Goal: Transaction & Acquisition: Purchase product/service

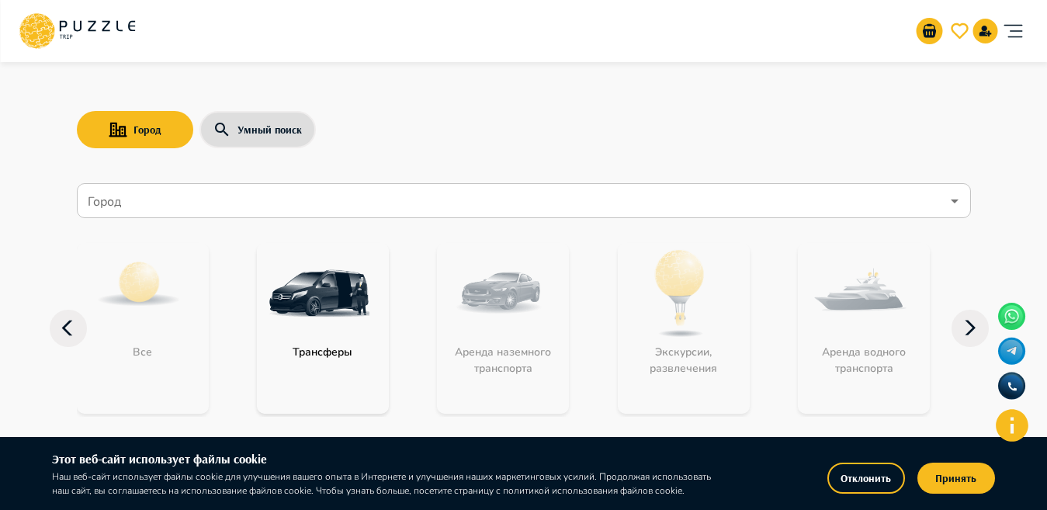
click at [519, 191] on input "Город" at bounding box center [513, 200] width 856 height 29
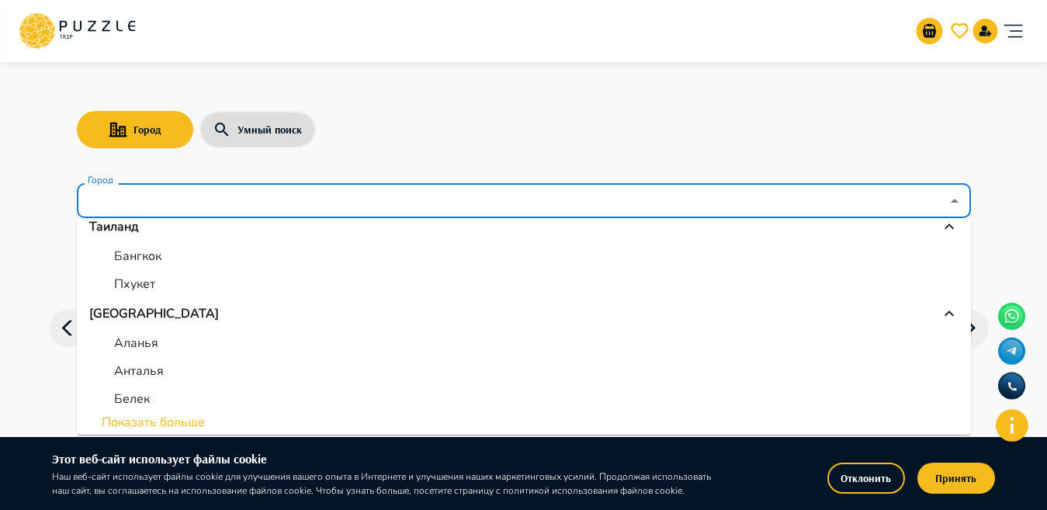
scroll to position [519, 0]
click at [115, 416] on li "Показать больше" at bounding box center [524, 419] width 894 height 19
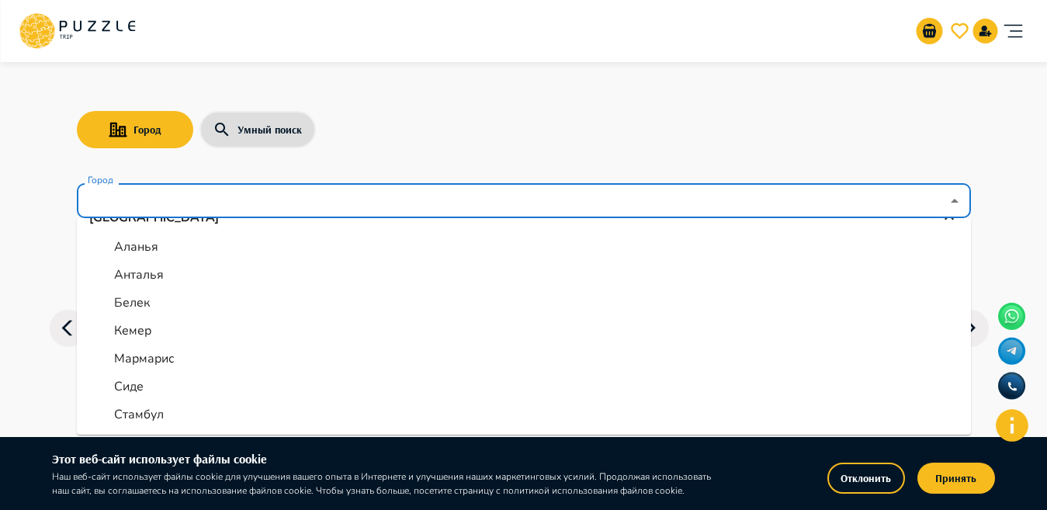
scroll to position [659, 0]
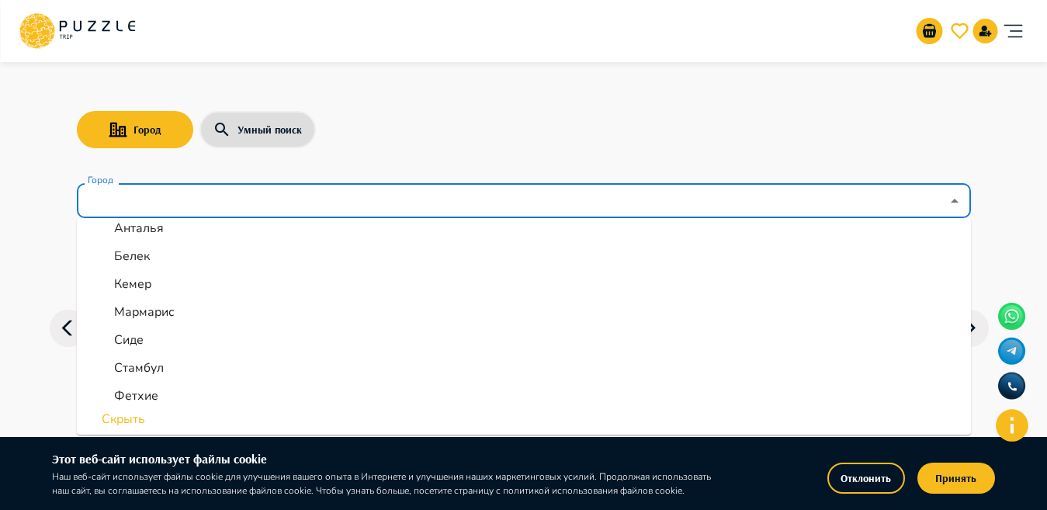
click at [348, 204] on input "Город" at bounding box center [513, 200] width 856 height 29
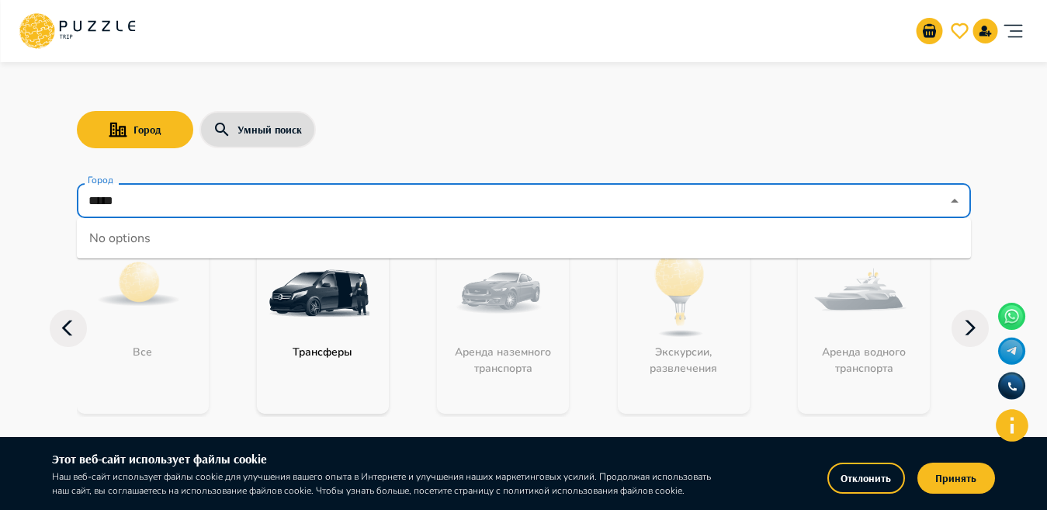
type input "*****"
click at [348, 204] on input "*****" at bounding box center [513, 200] width 856 height 29
click at [437, 164] on div "Город Умный поиск Город Город No options Все Трансферы Аренда наземного транспо…" at bounding box center [523, 247] width 931 height 381
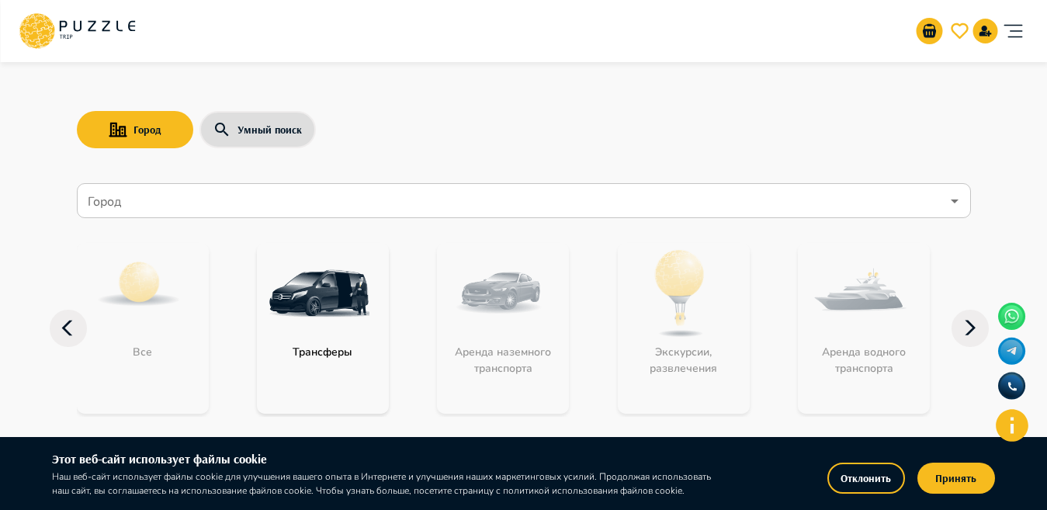
click at [224, 195] on input "Город" at bounding box center [513, 200] width 856 height 29
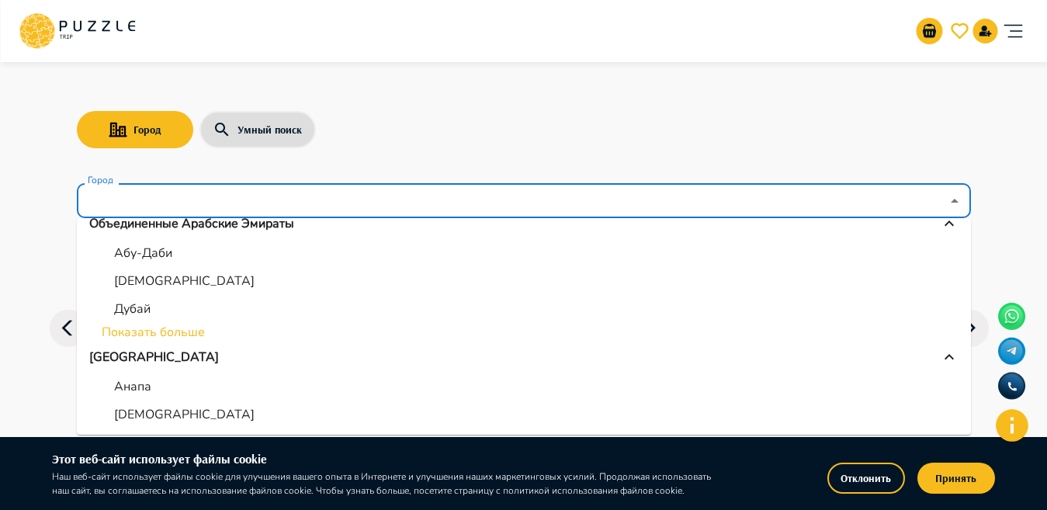
scroll to position [201, 0]
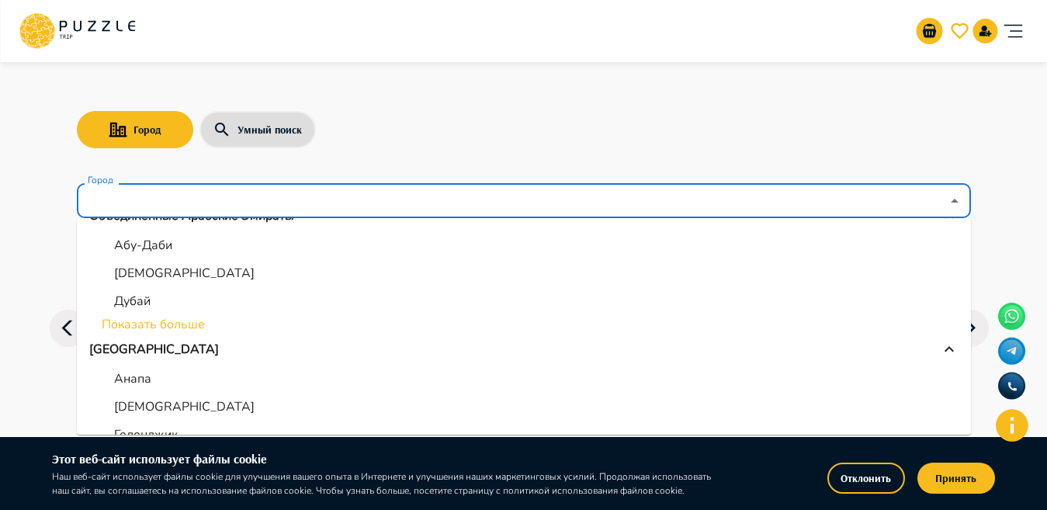
click at [182, 329] on li "Показать больше" at bounding box center [524, 324] width 894 height 19
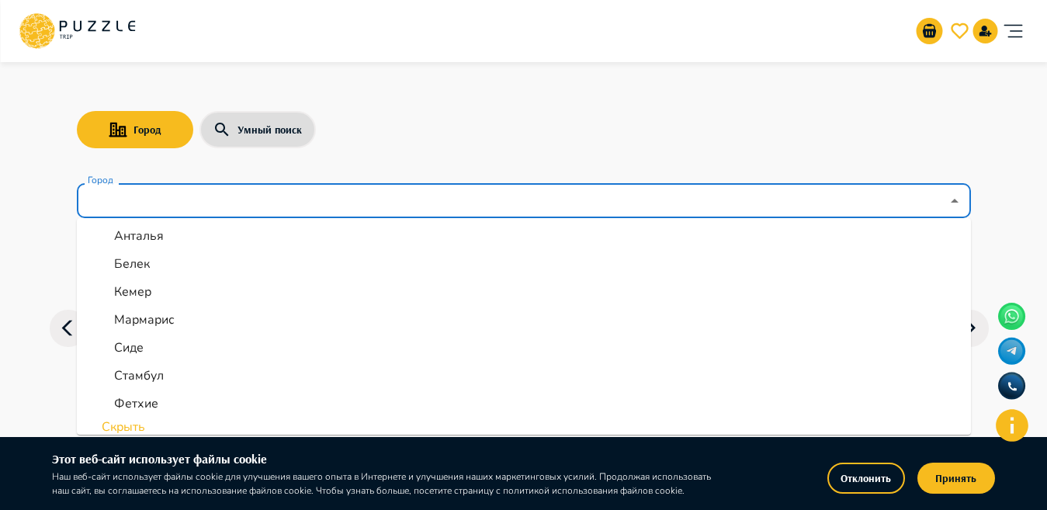
scroll to position [770, 0]
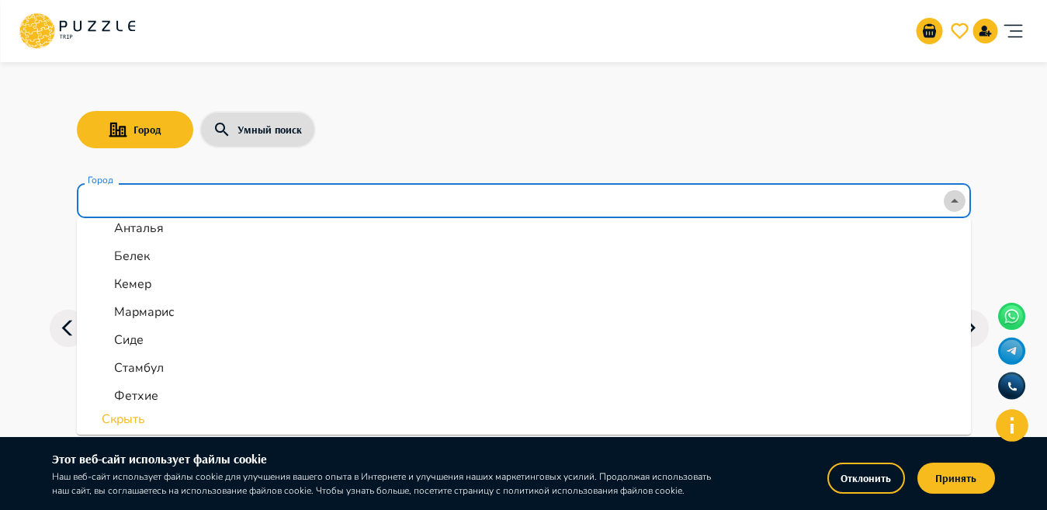
click at [961, 208] on icon "Close" at bounding box center [954, 201] width 19 height 19
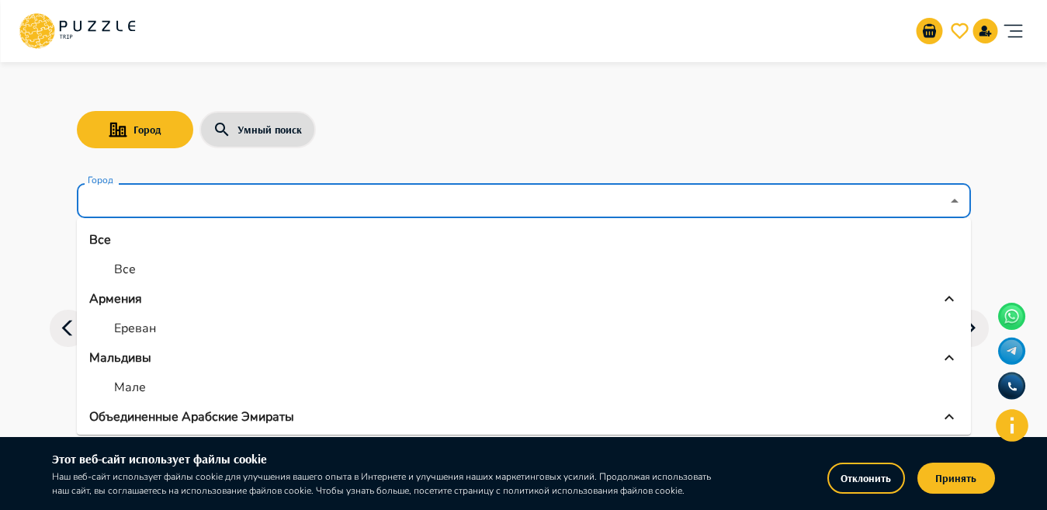
click at [166, 209] on input "Город" at bounding box center [513, 200] width 856 height 29
click at [109, 264] on div "Все" at bounding box center [112, 269] width 47 height 19
type input "***"
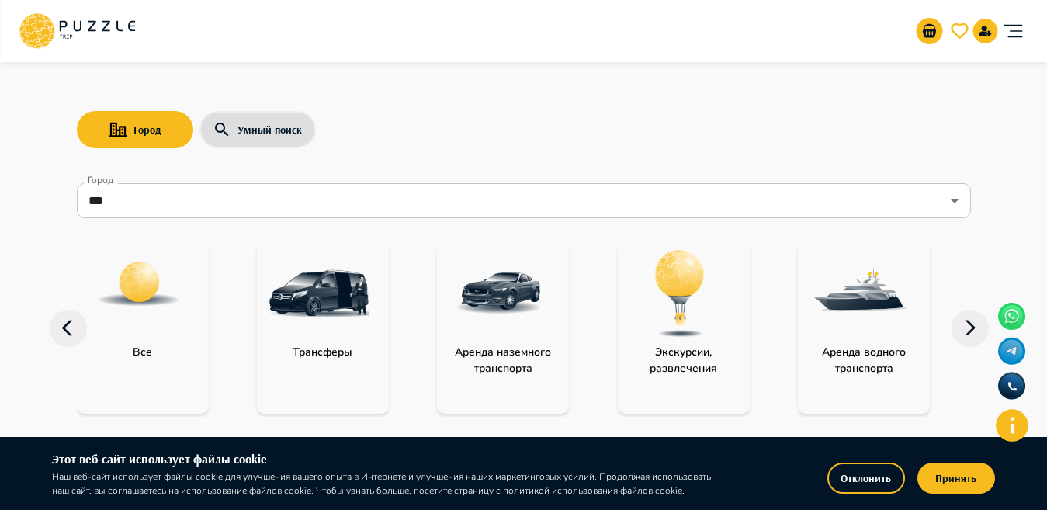
click at [179, 313] on img "category-all" at bounding box center [138, 284] width 87 height 87
click at [113, 281] on img "category-all" at bounding box center [138, 284] width 87 height 87
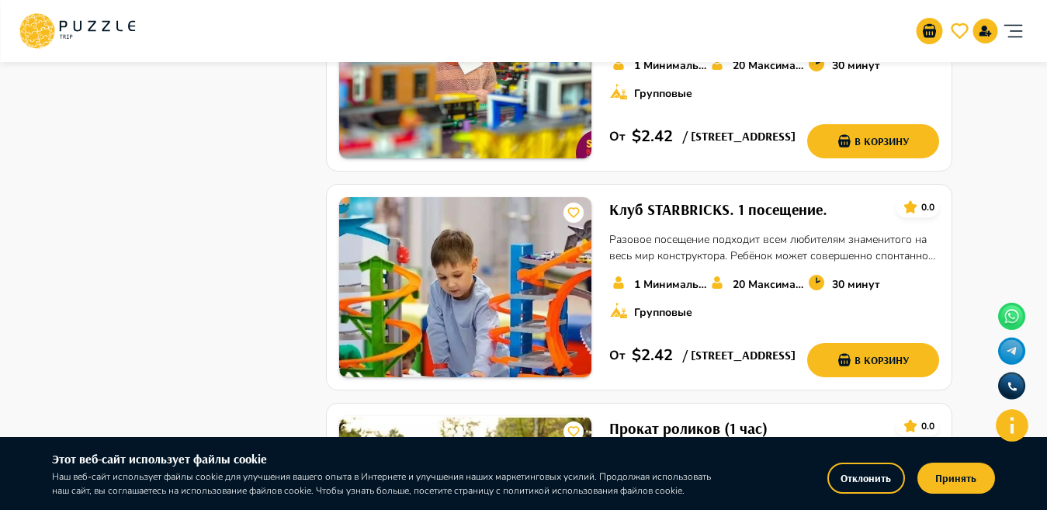
scroll to position [2017, 0]
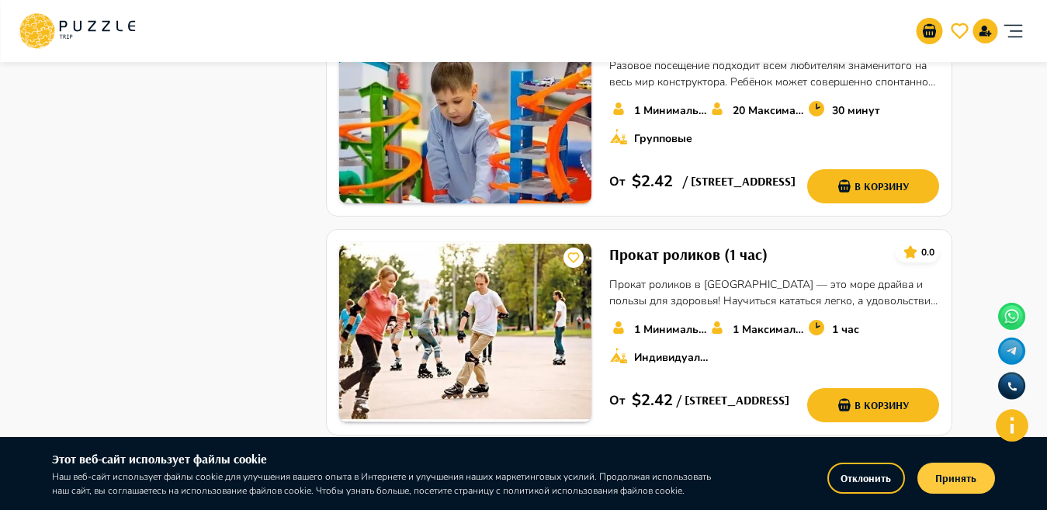
click at [960, 480] on button "Принять" at bounding box center [956, 477] width 78 height 31
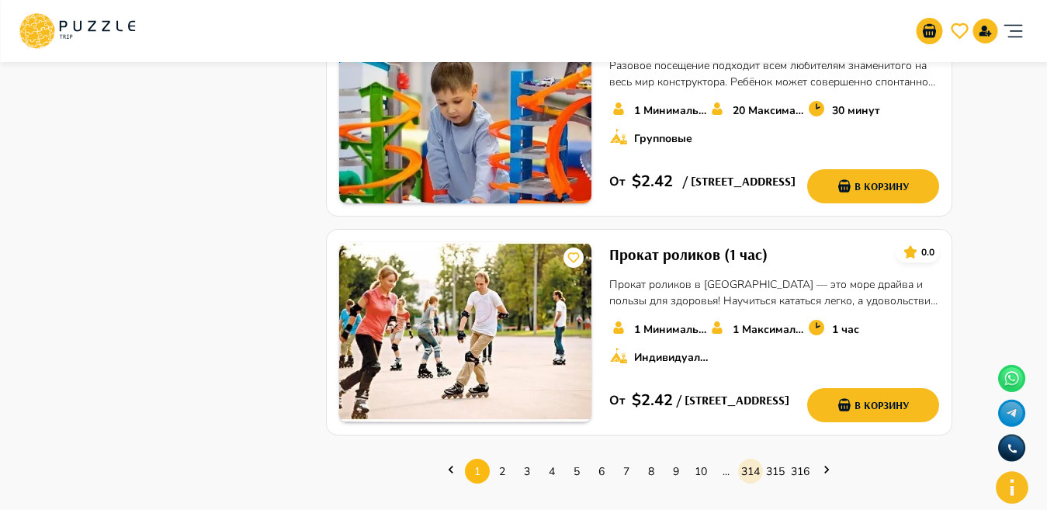
click at [753, 469] on link "314" at bounding box center [750, 471] width 25 height 24
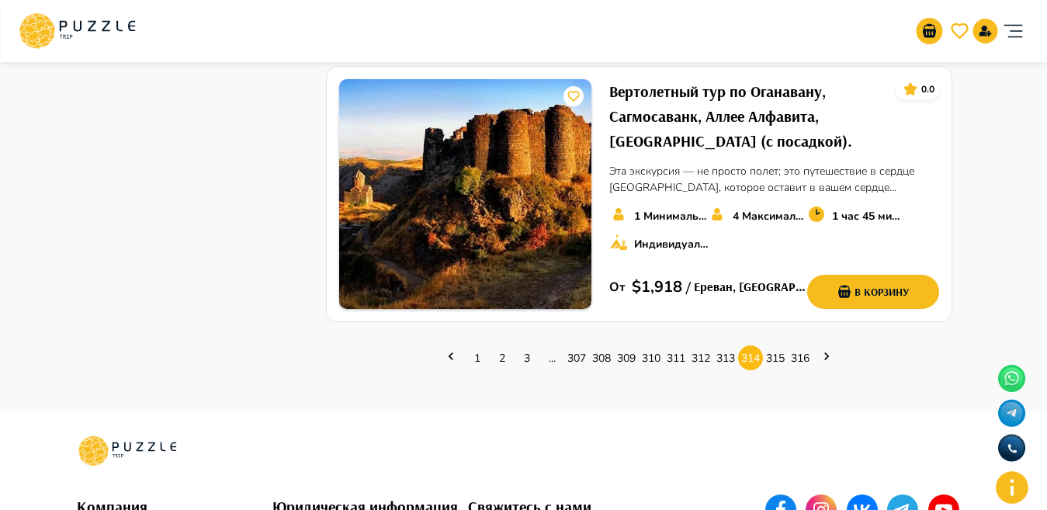
scroll to position [2649, 0]
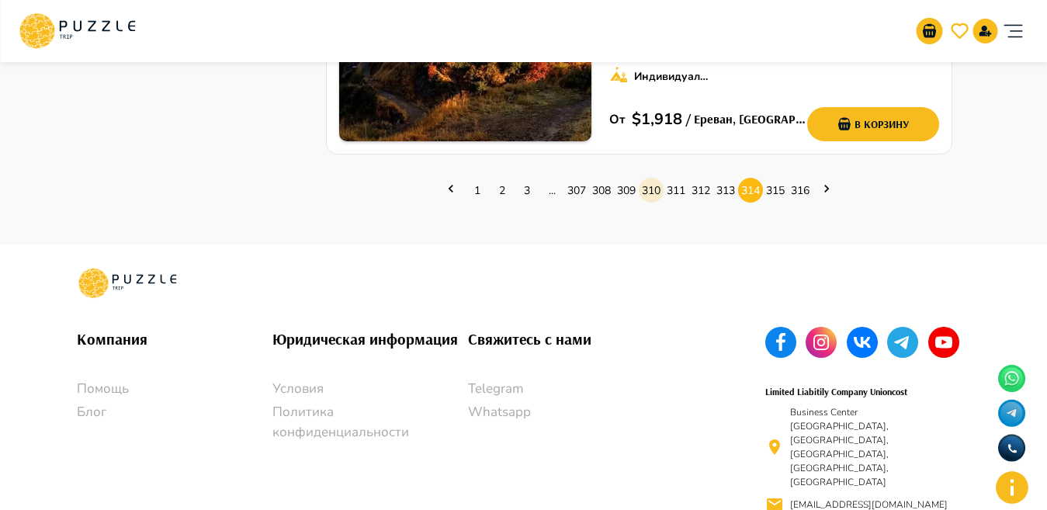
click at [640, 178] on link "310" at bounding box center [651, 190] width 25 height 24
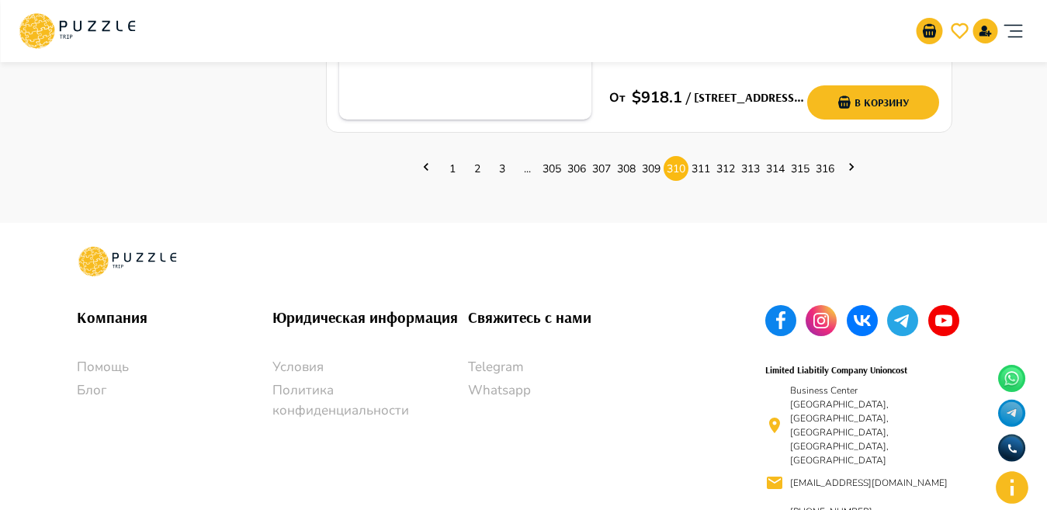
scroll to position [2550, 0]
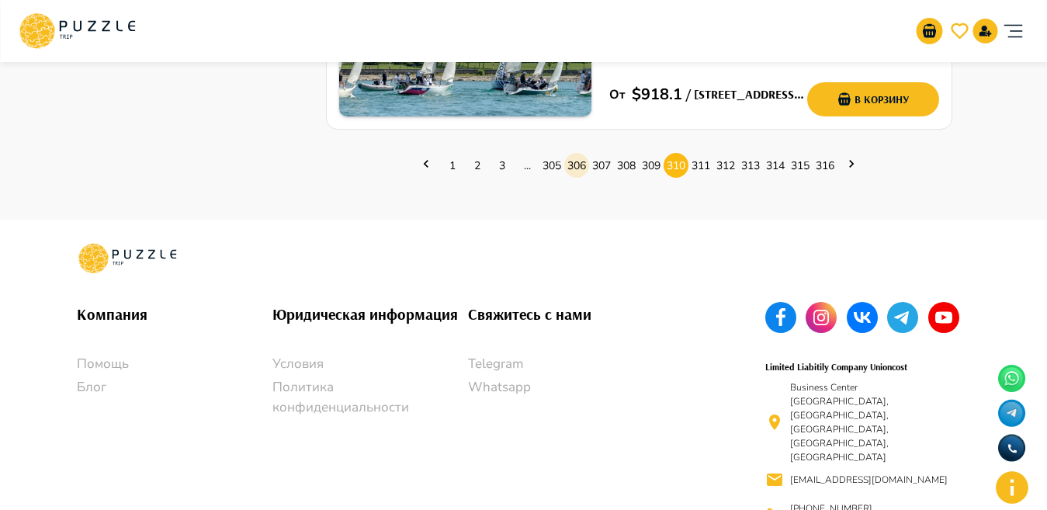
click at [569, 154] on link "306" at bounding box center [576, 166] width 25 height 24
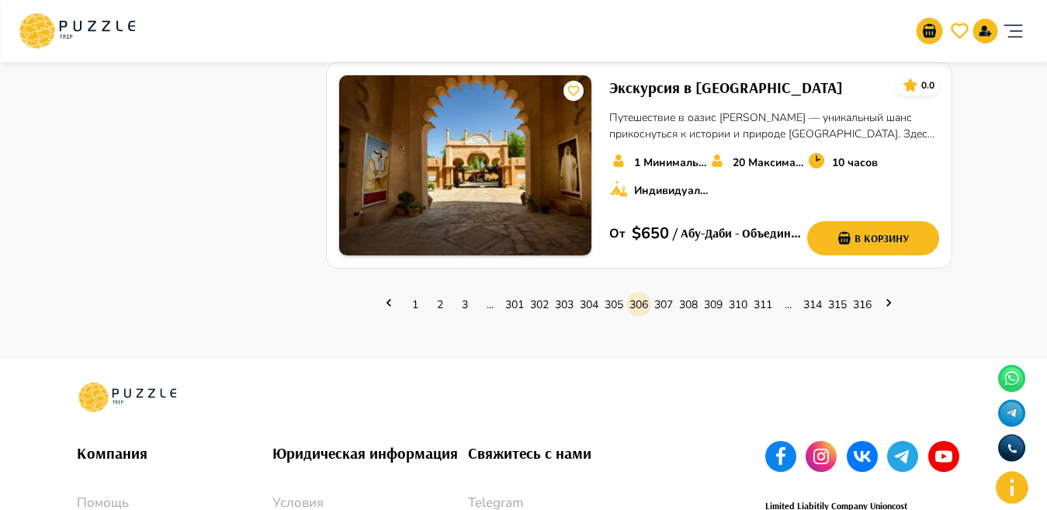
scroll to position [2390, 0]
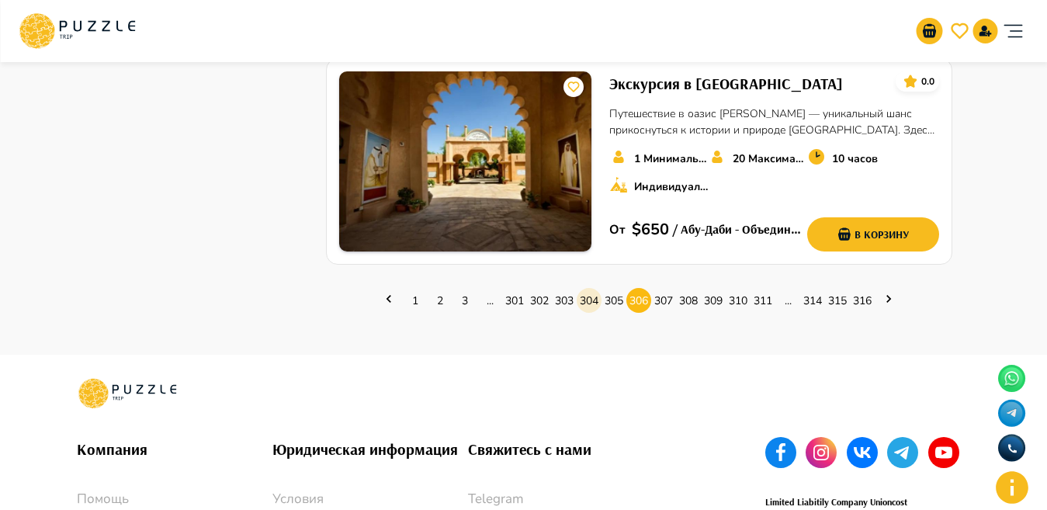
click at [582, 295] on link "304" at bounding box center [588, 301] width 25 height 24
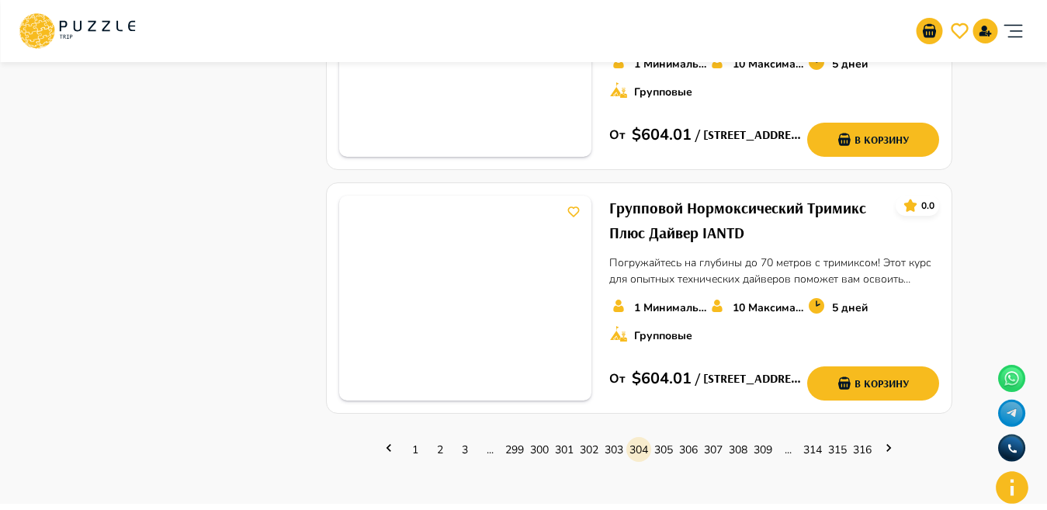
scroll to position [2297, 0]
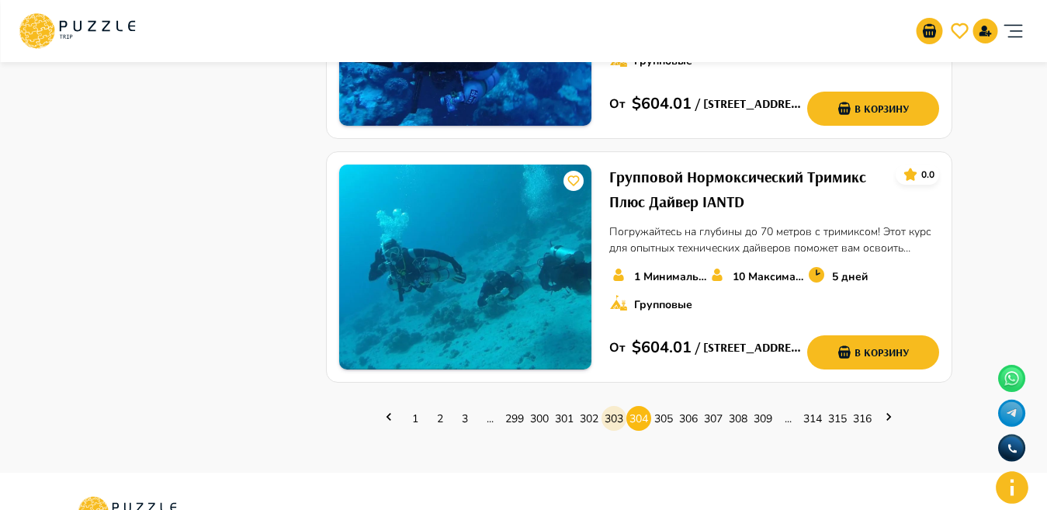
click at [604, 414] on link "303" at bounding box center [613, 419] width 25 height 24
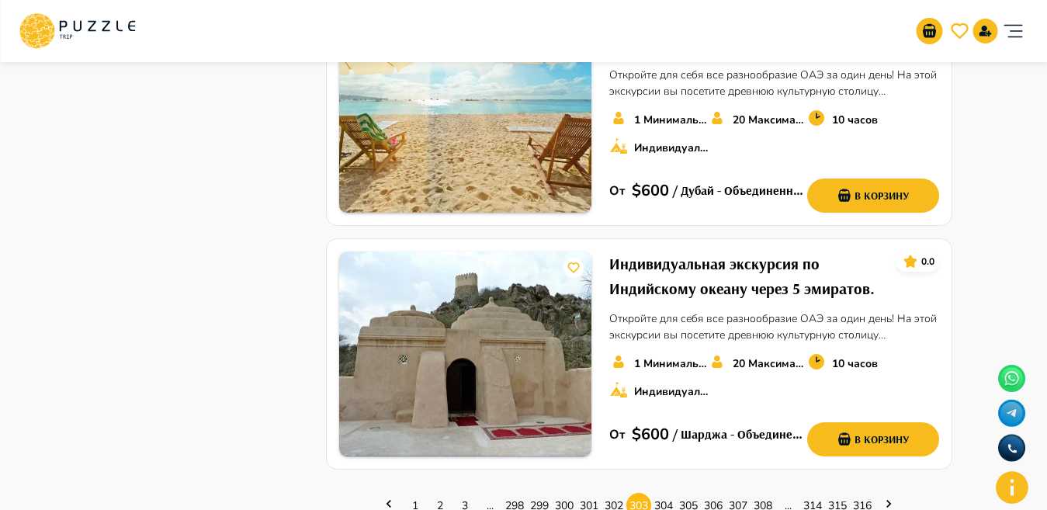
scroll to position [2203, 0]
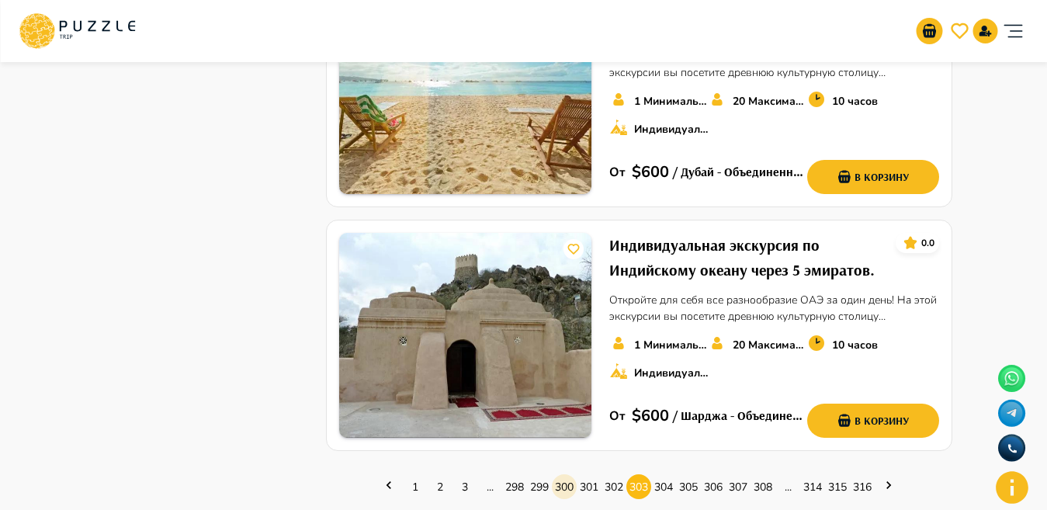
click at [555, 475] on link "300" at bounding box center [564, 487] width 25 height 24
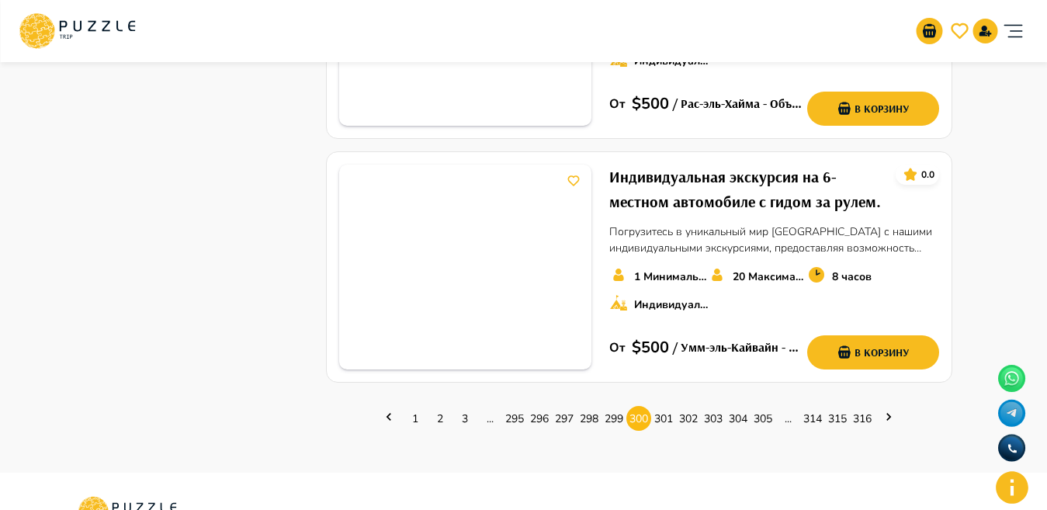
scroll to position [2283, 0]
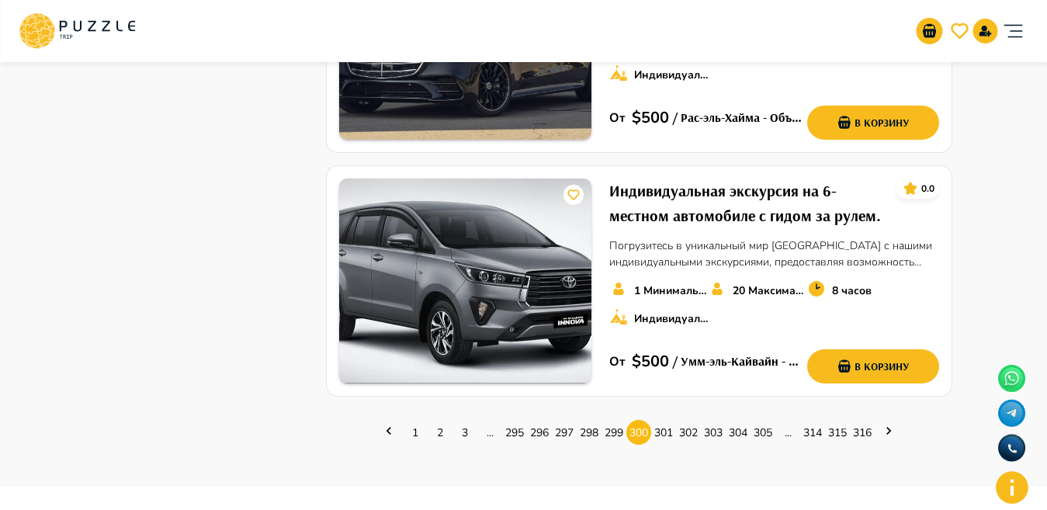
click at [881, 423] on icon "Next page" at bounding box center [889, 431] width 16 height 16
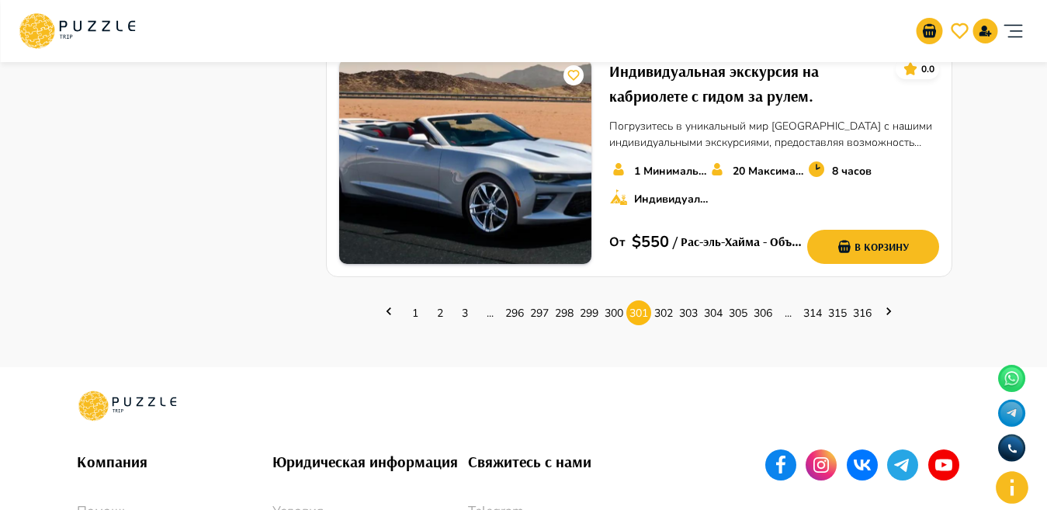
scroll to position [2387, 0]
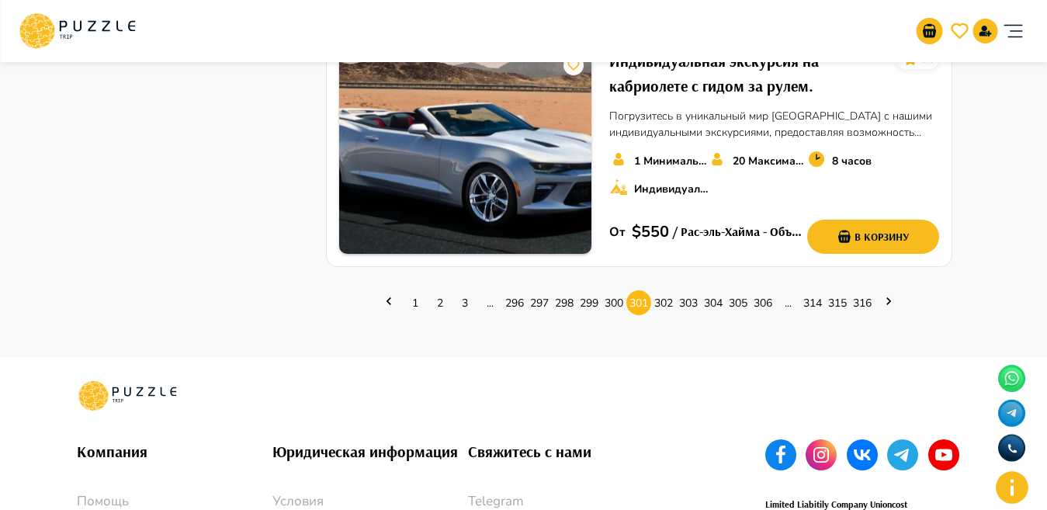
click at [895, 302] on icon "Next page" at bounding box center [889, 301] width 16 height 16
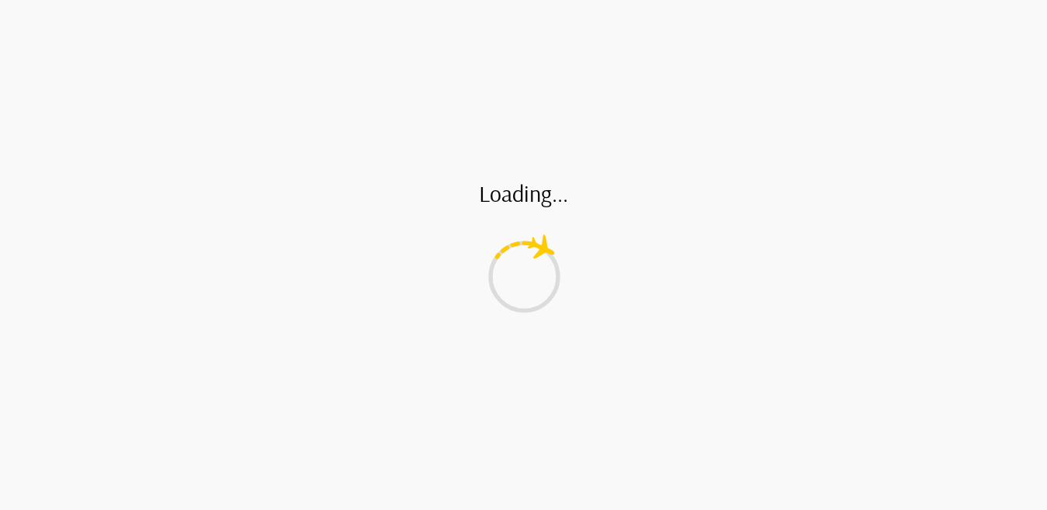
click at [888, 302] on div "Loading..." at bounding box center [523, 255] width 1047 height 510
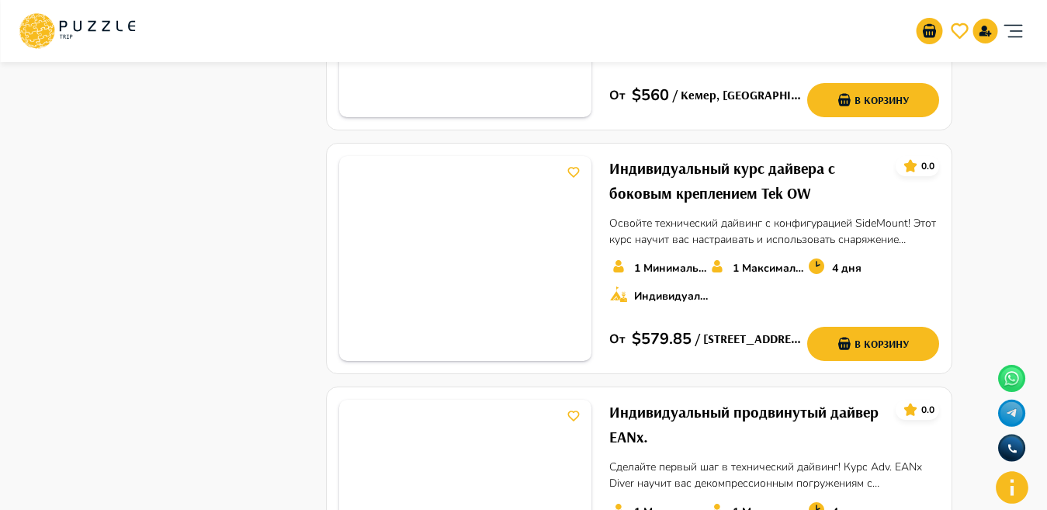
scroll to position [2550, 0]
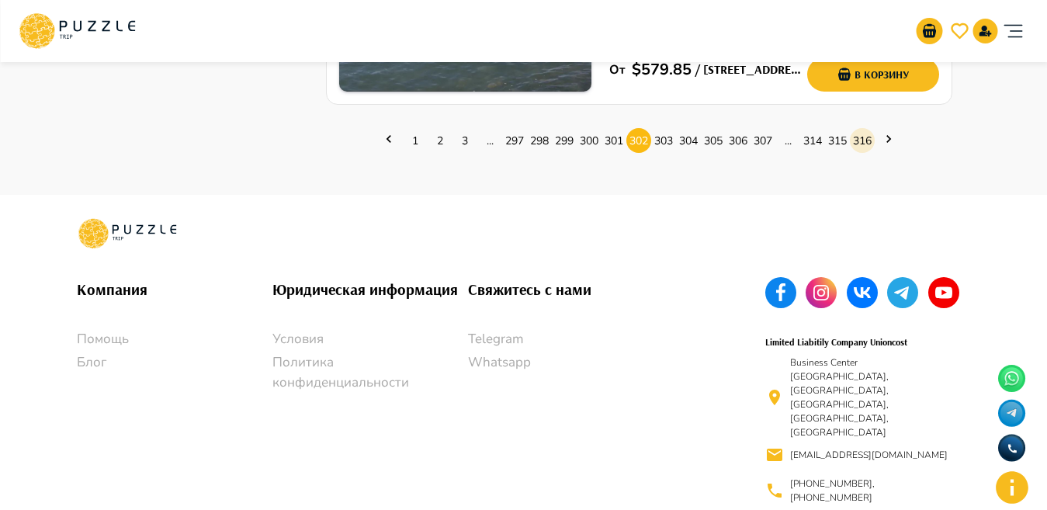
click at [863, 137] on link "316" at bounding box center [862, 141] width 25 height 24
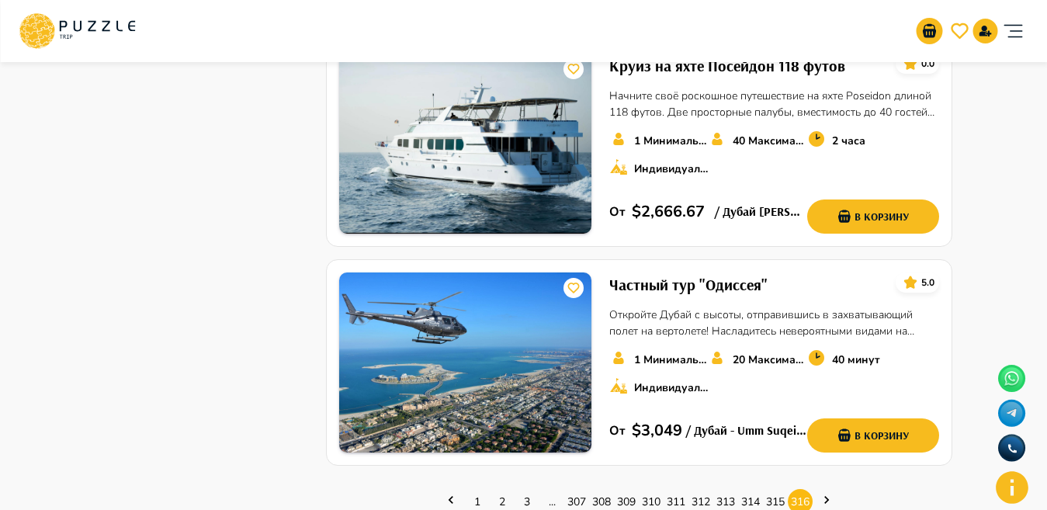
scroll to position [1571, 0]
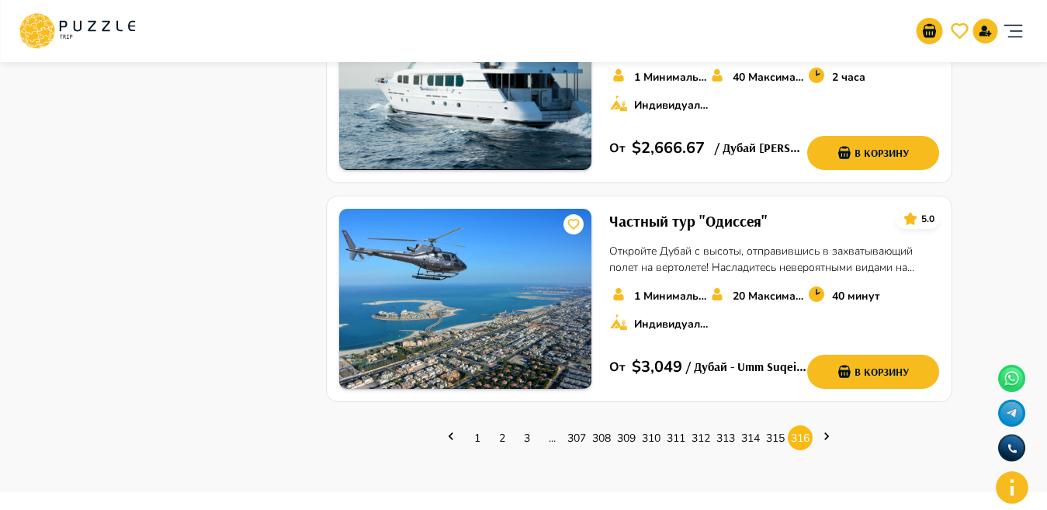
click at [829, 428] on icon "Next page" at bounding box center [827, 436] width 16 height 16
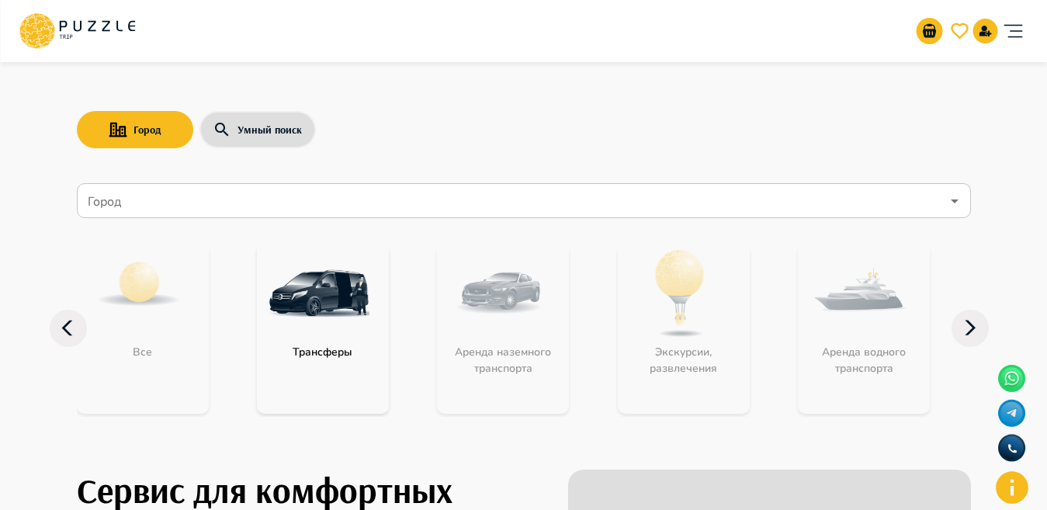
click at [185, 193] on input "Город" at bounding box center [513, 200] width 856 height 29
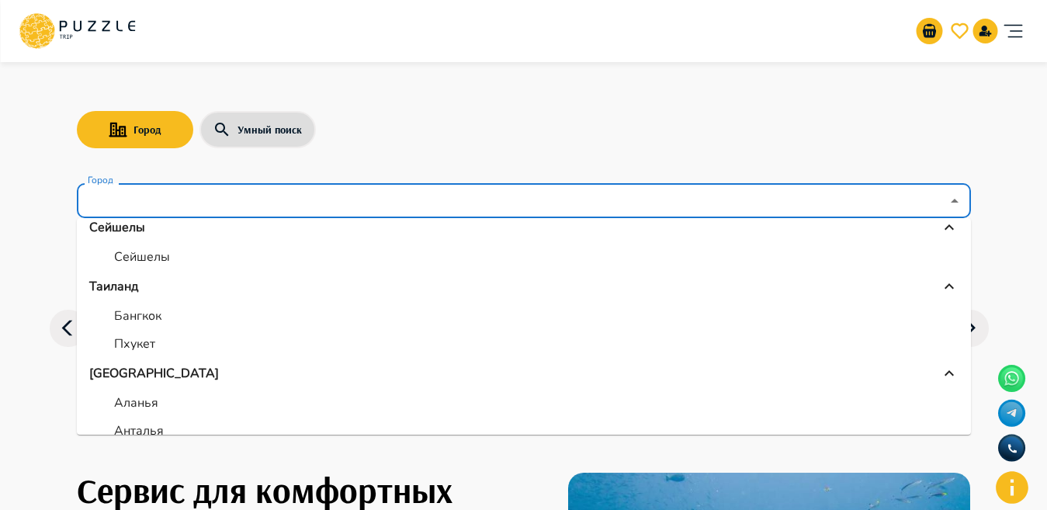
scroll to position [519, 0]
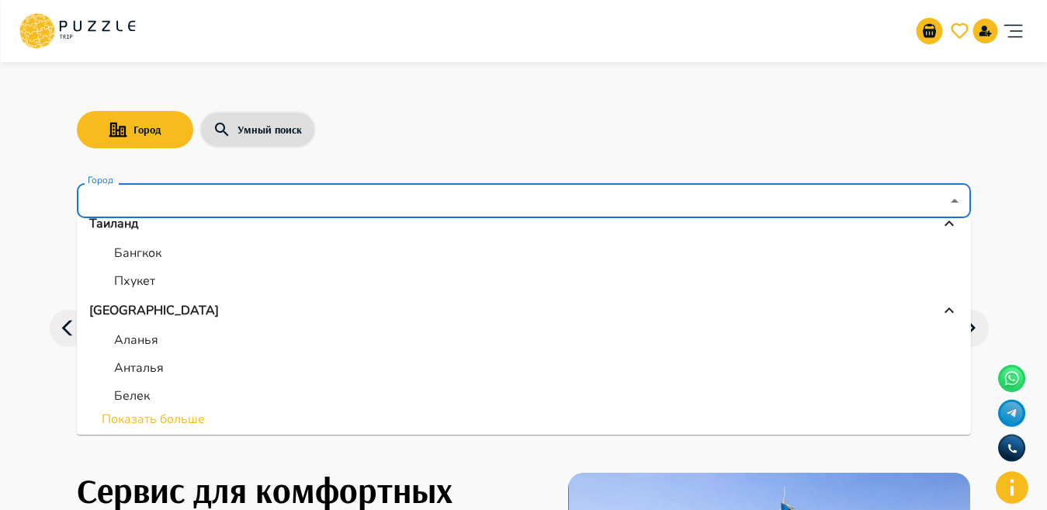
click at [971, 415] on div "Город Умный поиск Город Город Все Все Армения Ереван Мальдивы Мале Объединенные…" at bounding box center [523, 247] width 931 height 381
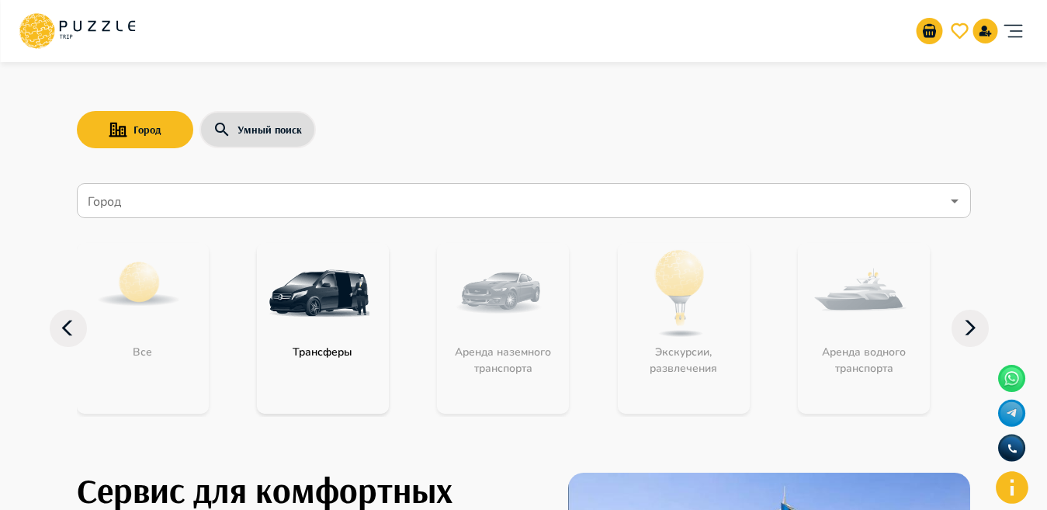
click at [971, 415] on div "Город Умный поиск Город Город Все Трансферы Аренда наземного транспорта Экскурс…" at bounding box center [523, 247] width 931 height 381
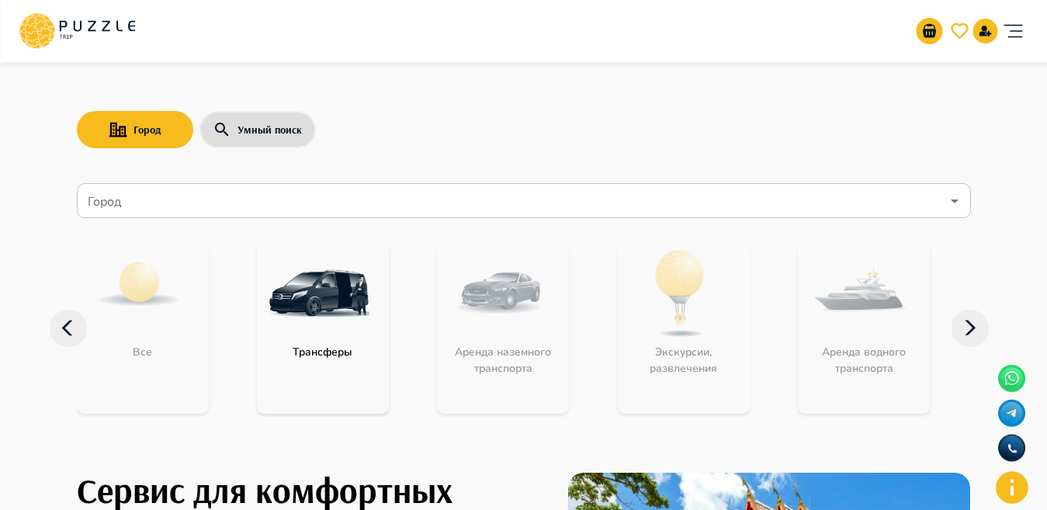
click at [456, 192] on input "Город" at bounding box center [513, 200] width 856 height 29
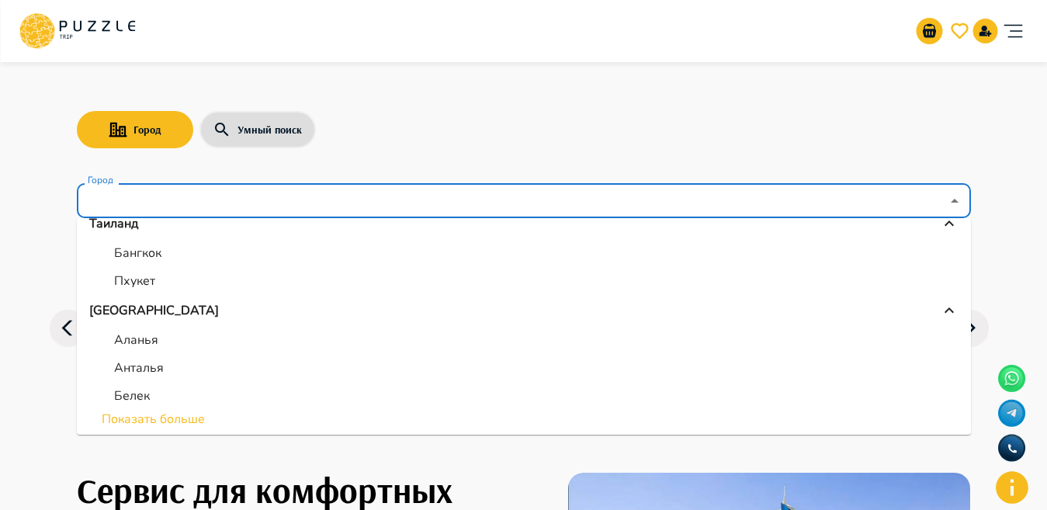
click at [175, 417] on li "Показать больше" at bounding box center [524, 419] width 894 height 19
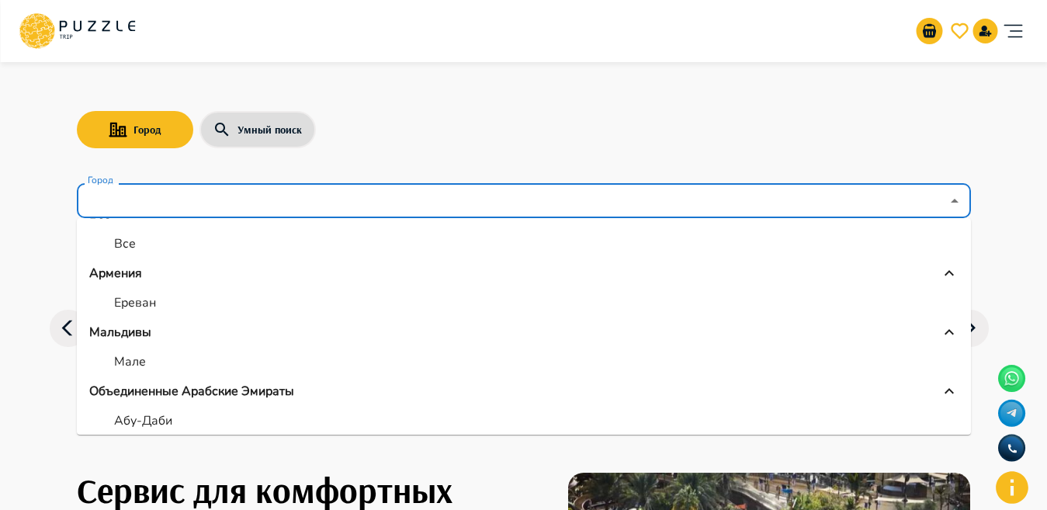
scroll to position [29, 0]
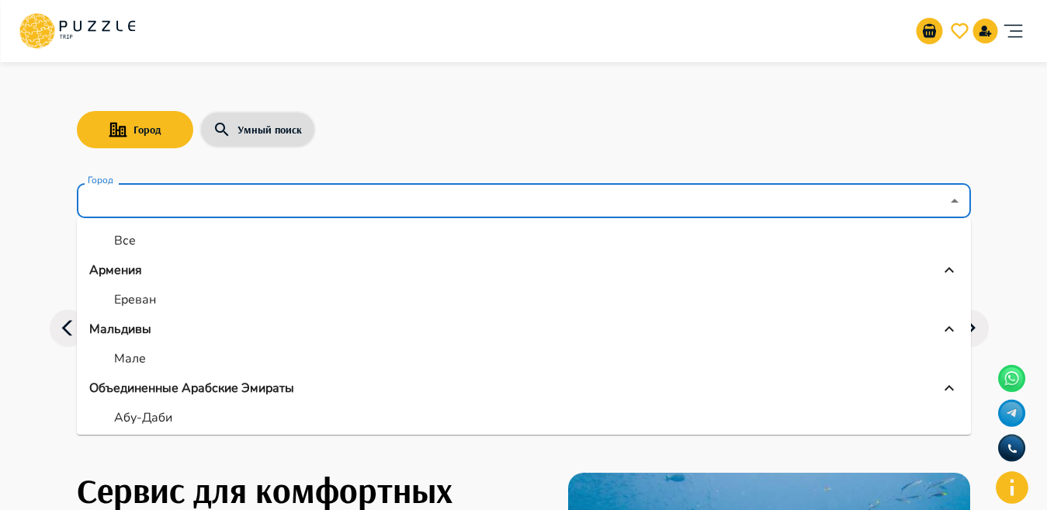
click at [202, 348] on li "Мале" at bounding box center [524, 358] width 894 height 28
type input "****"
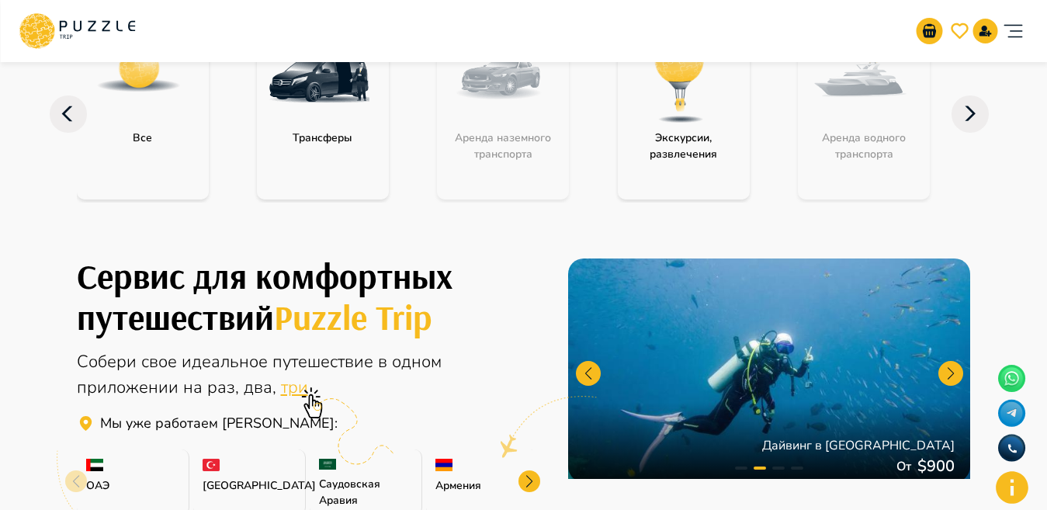
scroll to position [157, 0]
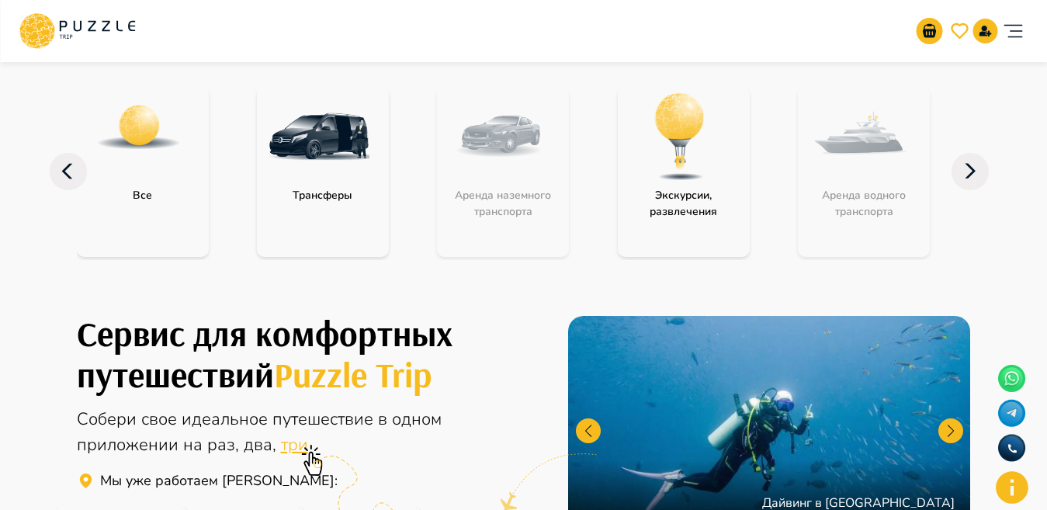
click at [635, 138] on img "category-activity" at bounding box center [679, 136] width 101 height 101
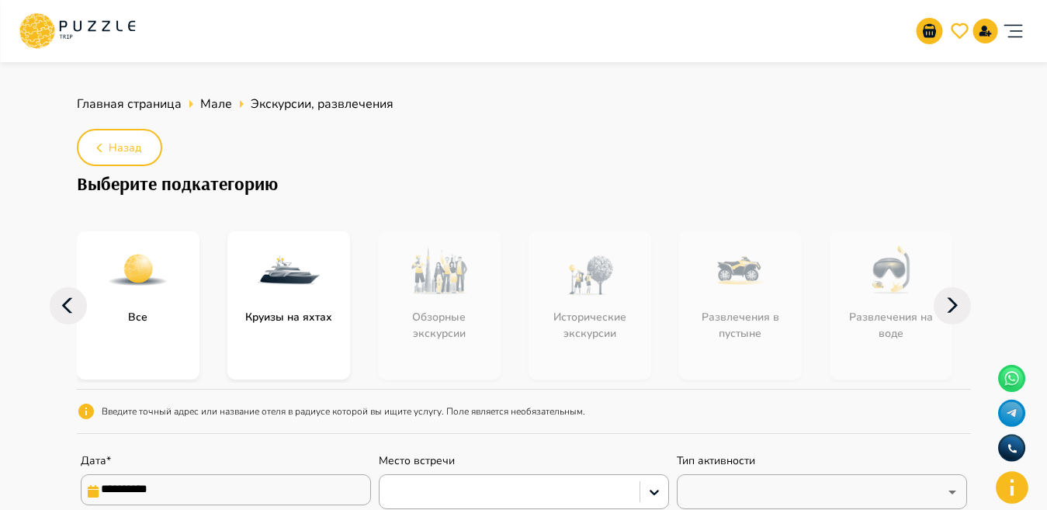
click at [62, 306] on icon at bounding box center [68, 305] width 37 height 37
click at [75, 303] on icon at bounding box center [68, 305] width 37 height 37
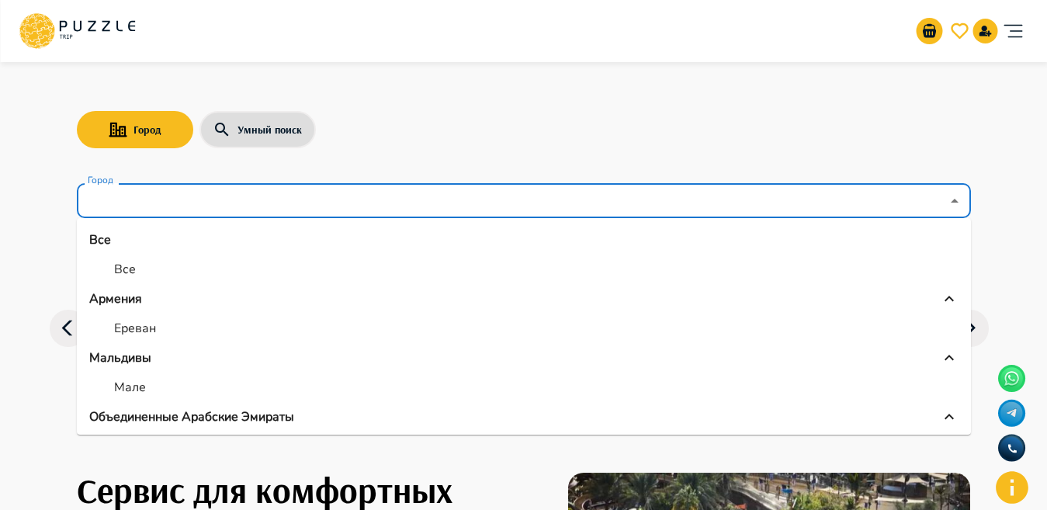
click at [234, 200] on input "Город" at bounding box center [513, 200] width 856 height 29
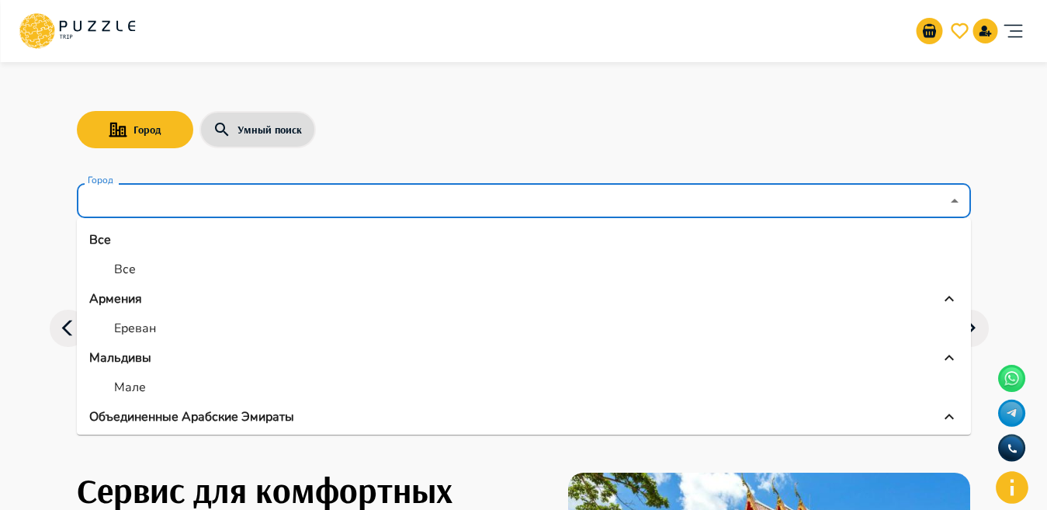
click at [137, 261] on li "Все" at bounding box center [524, 269] width 894 height 28
type input "***"
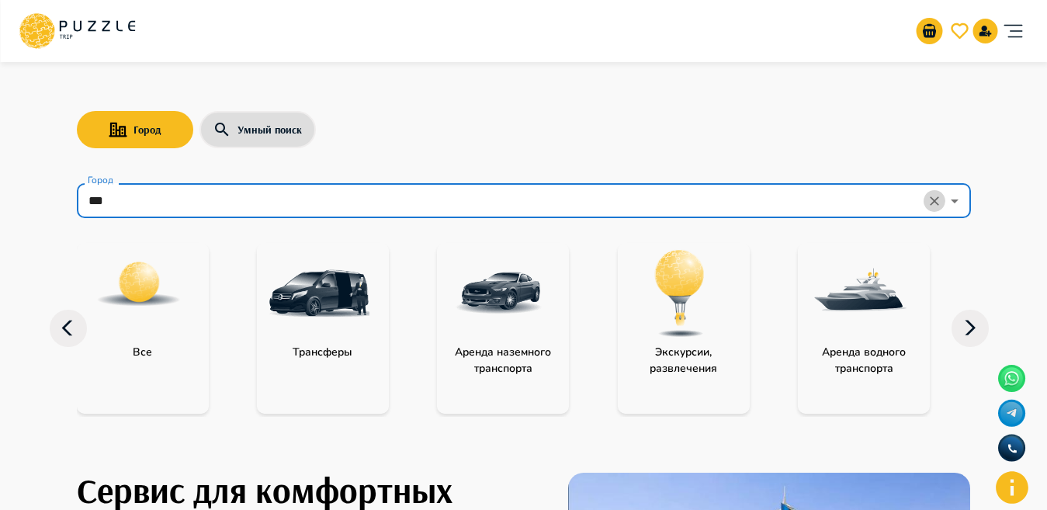
click at [928, 201] on icon "Clear" at bounding box center [934, 201] width 16 height 16
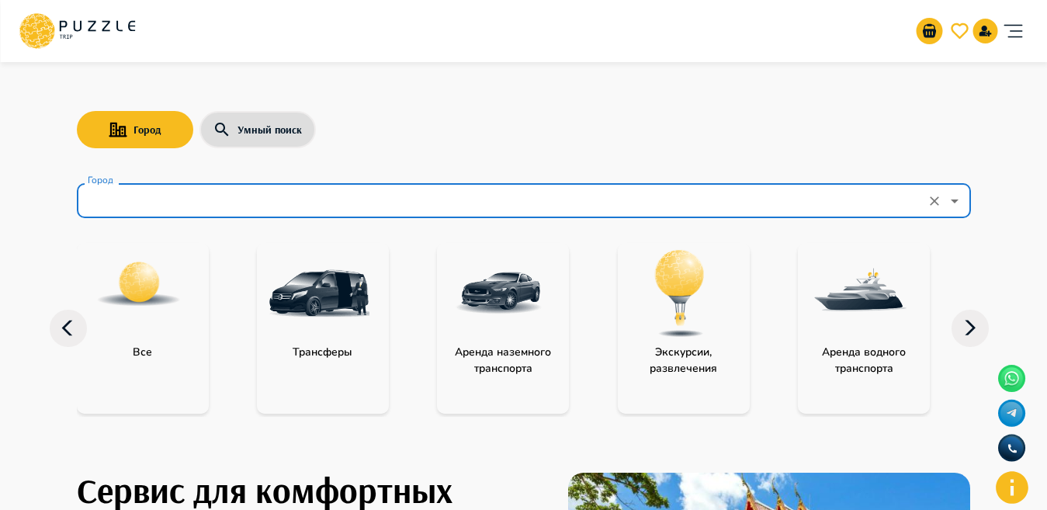
click at [802, 217] on div "Город" at bounding box center [524, 200] width 894 height 35
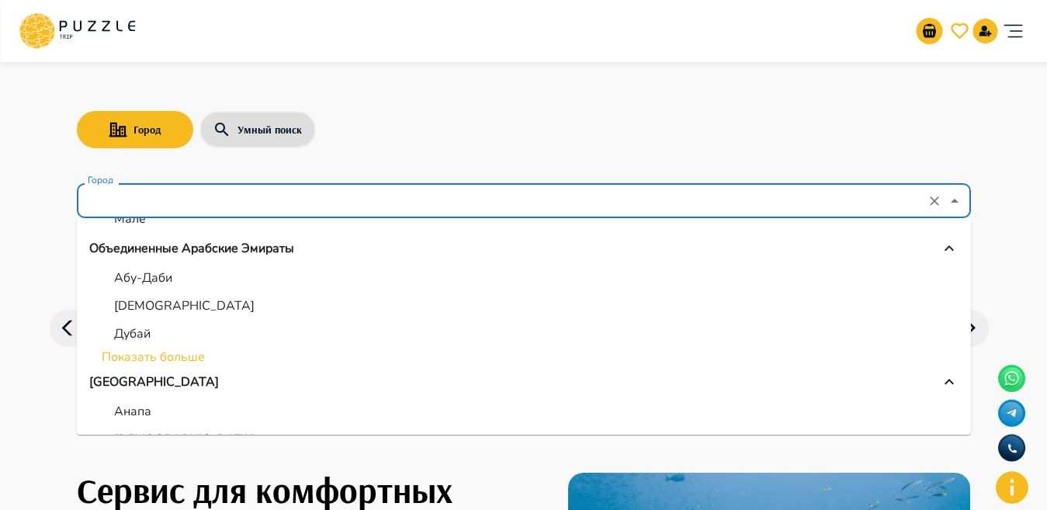
scroll to position [234, 0]
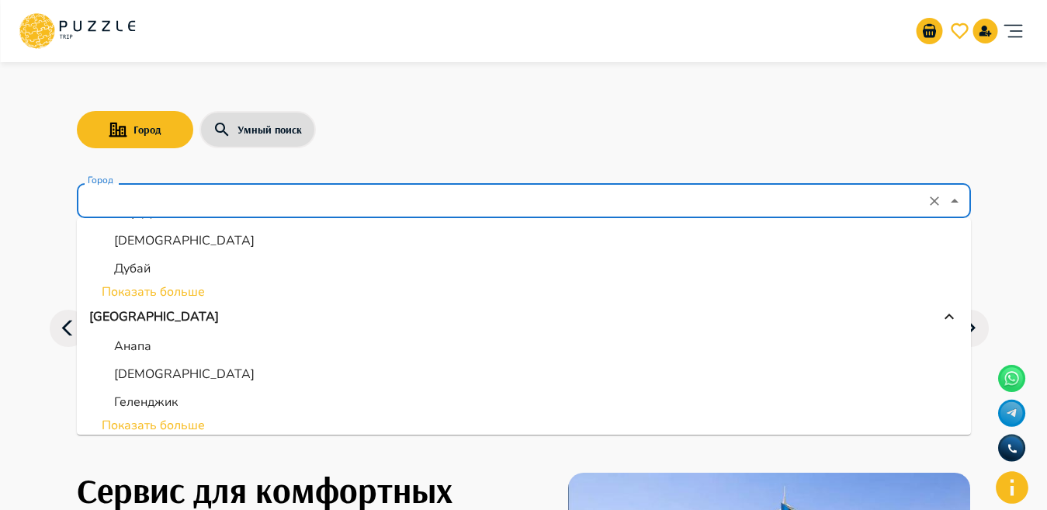
click at [205, 289] on li "Показать больше" at bounding box center [524, 291] width 894 height 19
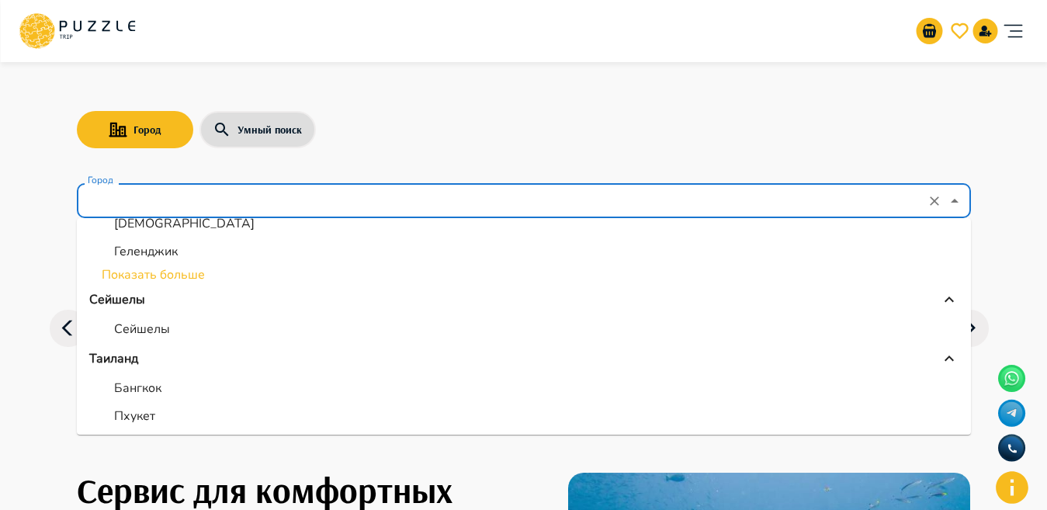
scroll to position [503, 0]
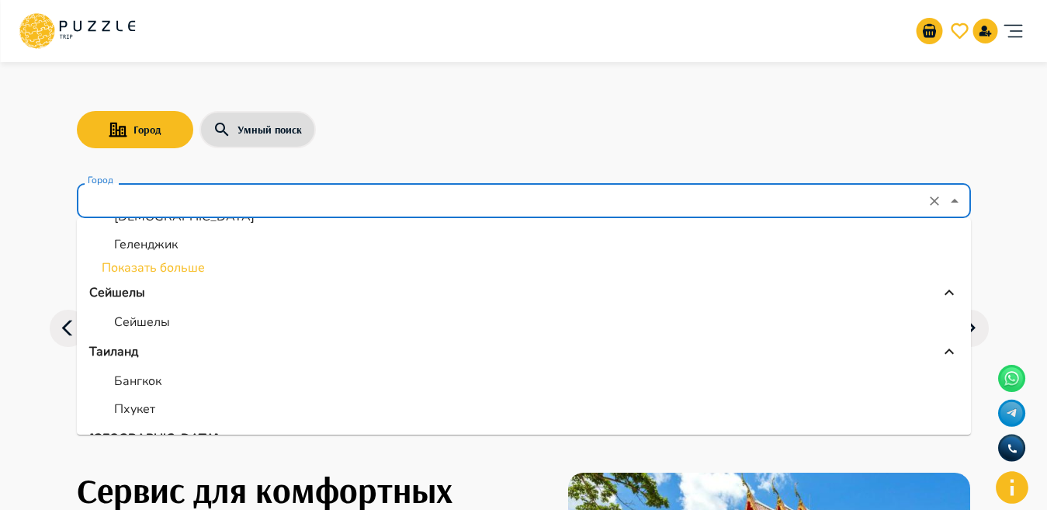
click at [143, 313] on p "Сейшелы" at bounding box center [142, 322] width 56 height 19
type input "*******"
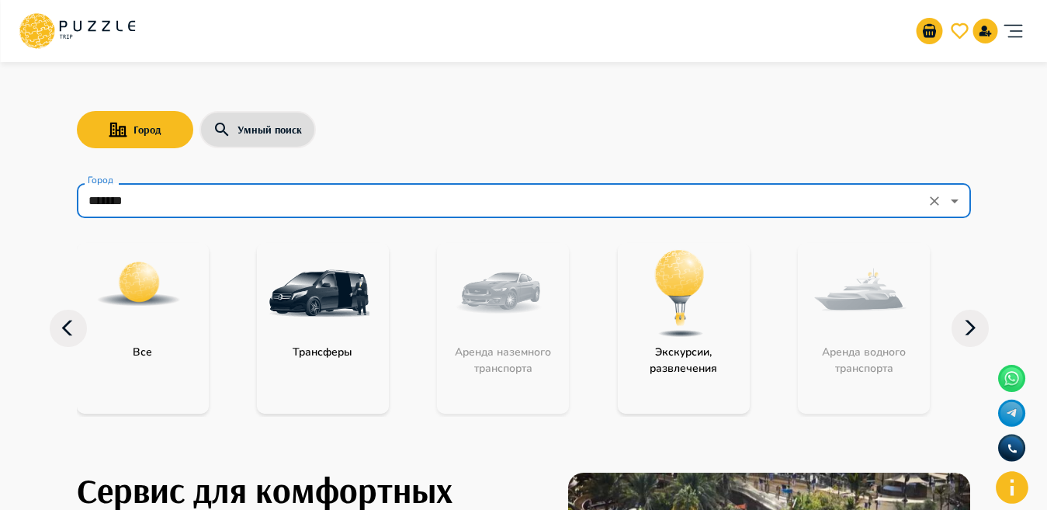
click at [654, 350] on p "Экскурсии, развлечения" at bounding box center [684, 360] width 132 height 33
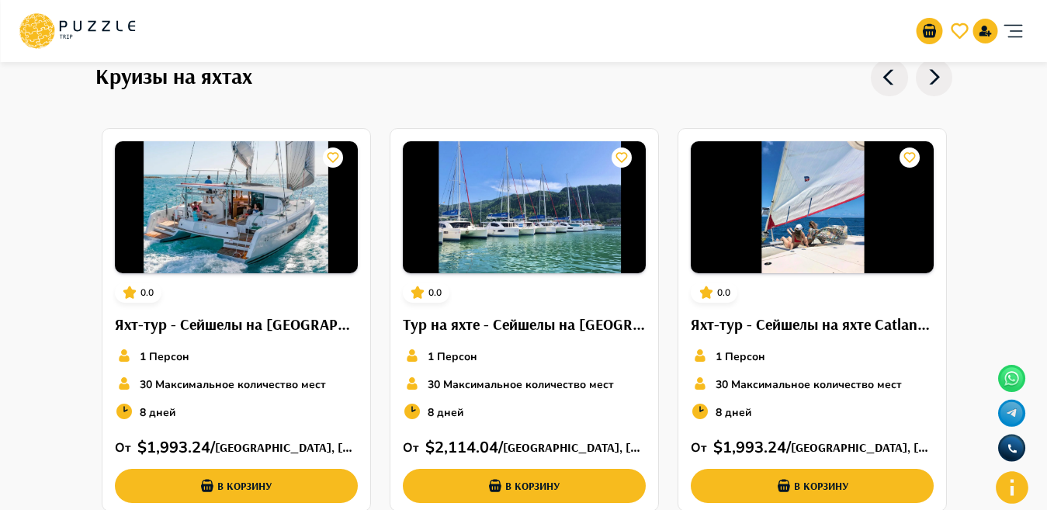
scroll to position [907, 0]
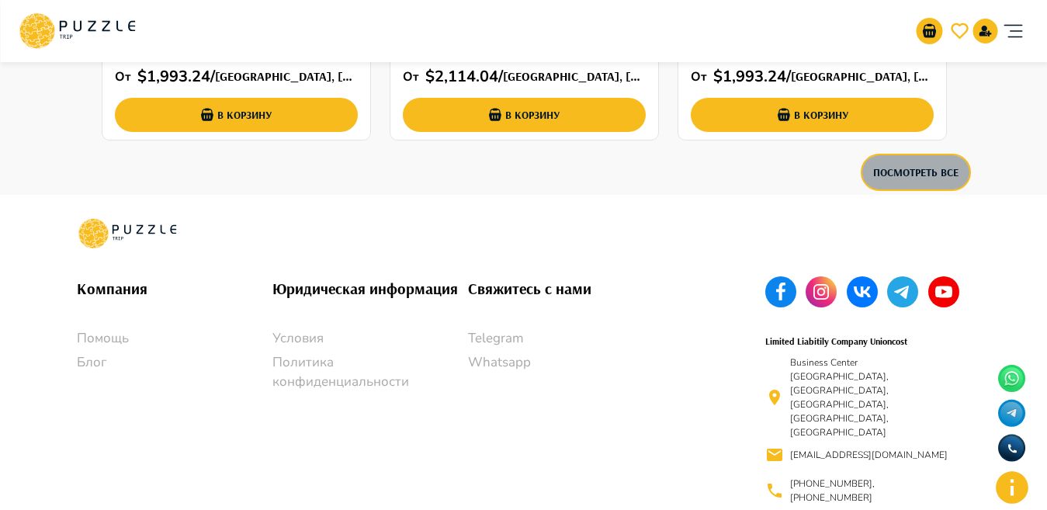
click at [917, 172] on button "Посмотреть все" at bounding box center [915, 172] width 110 height 37
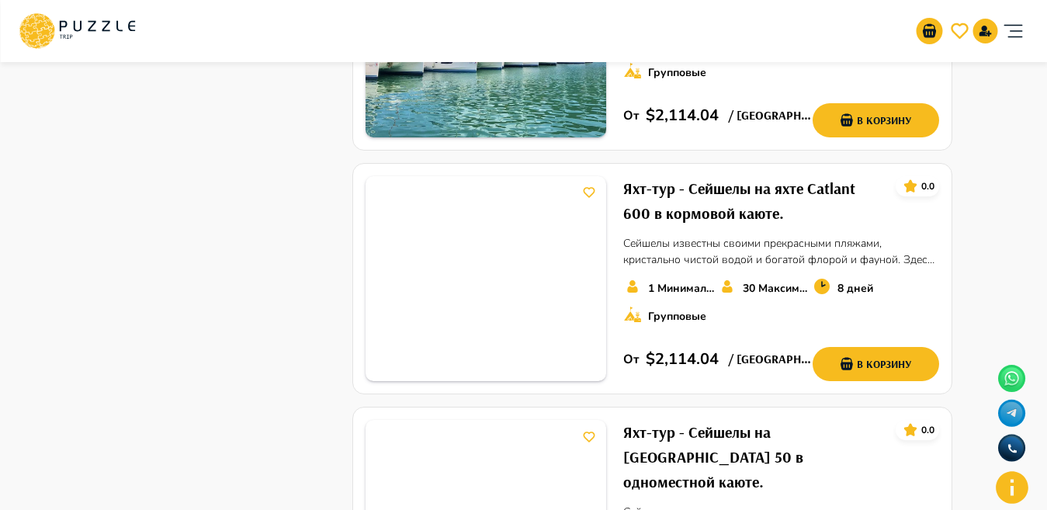
scroll to position [1123, 0]
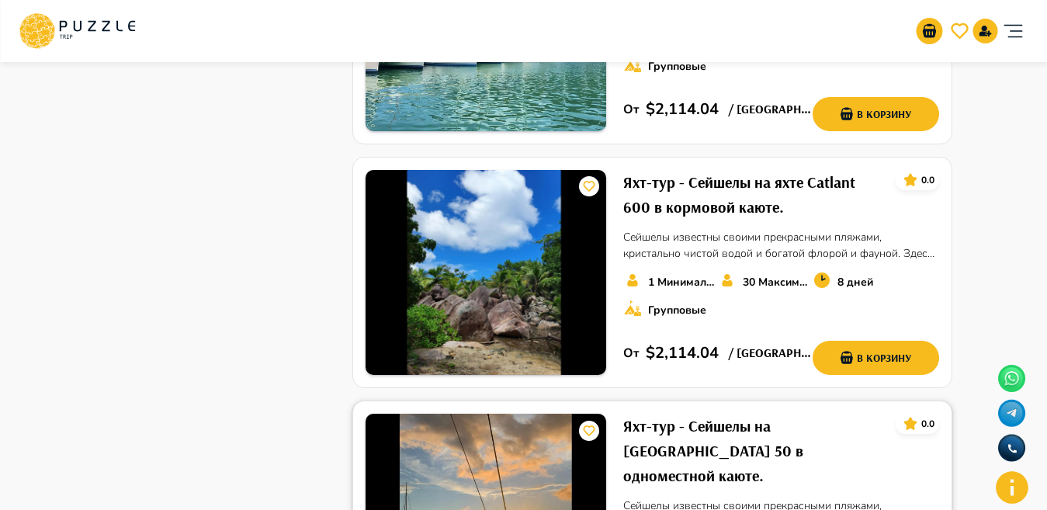
click at [687, 414] on h6 "Яхт-тур - Сейшелы на яхте Lagoon 50 в одноместной каюте." at bounding box center [752, 451] width 259 height 74
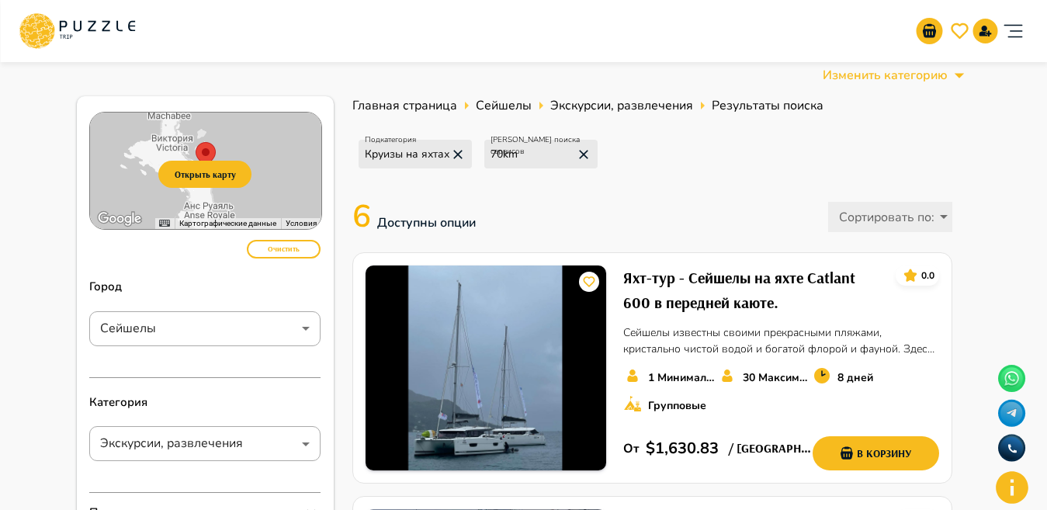
scroll to position [0, 0]
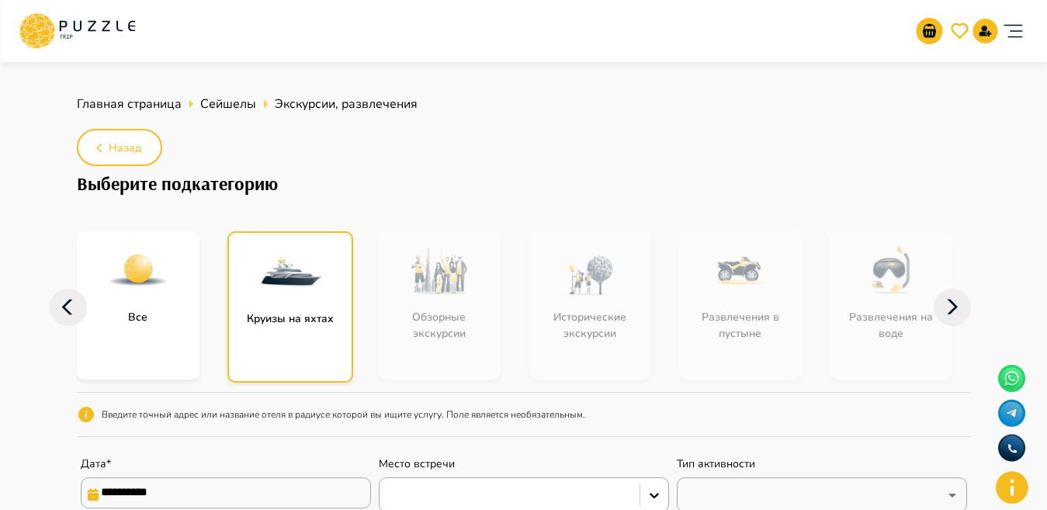
click at [138, 305] on div "subcategory-all" at bounding box center [138, 270] width 123 height 78
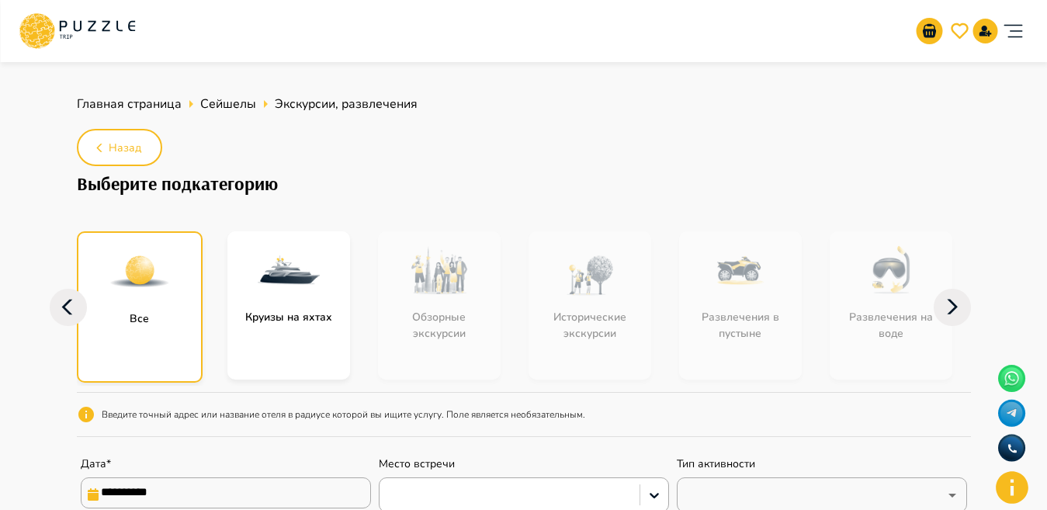
click at [147, 290] on img "subcategory-all" at bounding box center [140, 272] width 62 height 62
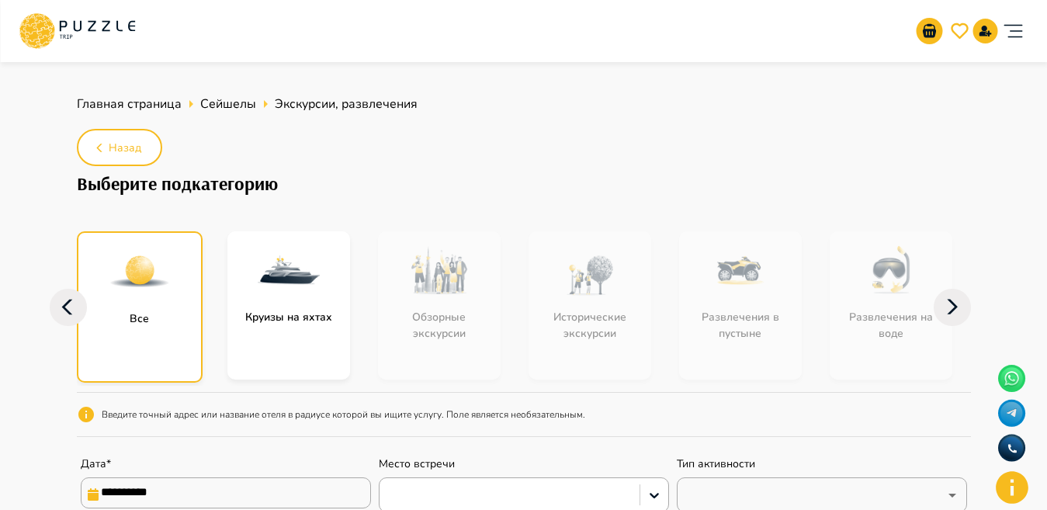
click at [147, 290] on img "subcategory-all" at bounding box center [140, 272] width 62 height 62
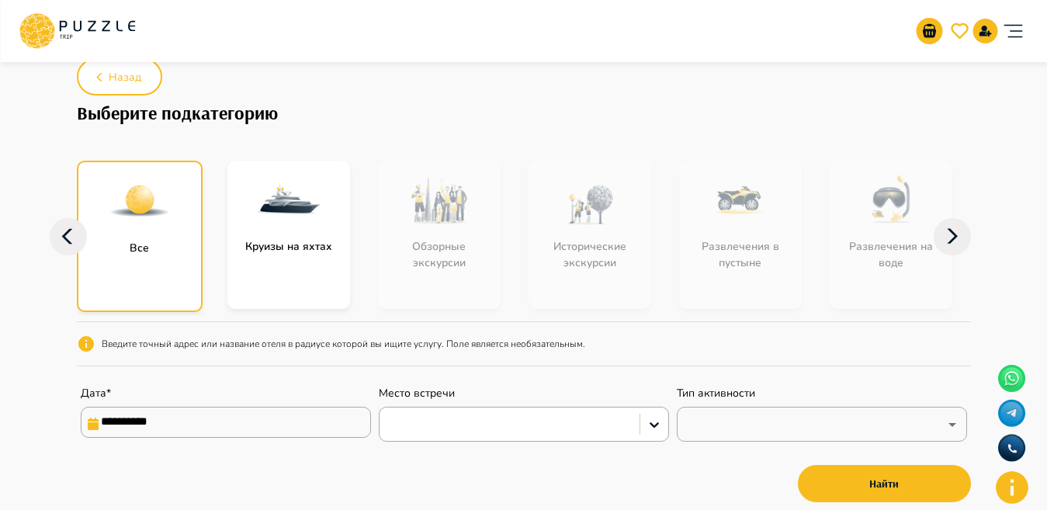
scroll to position [75, 0]
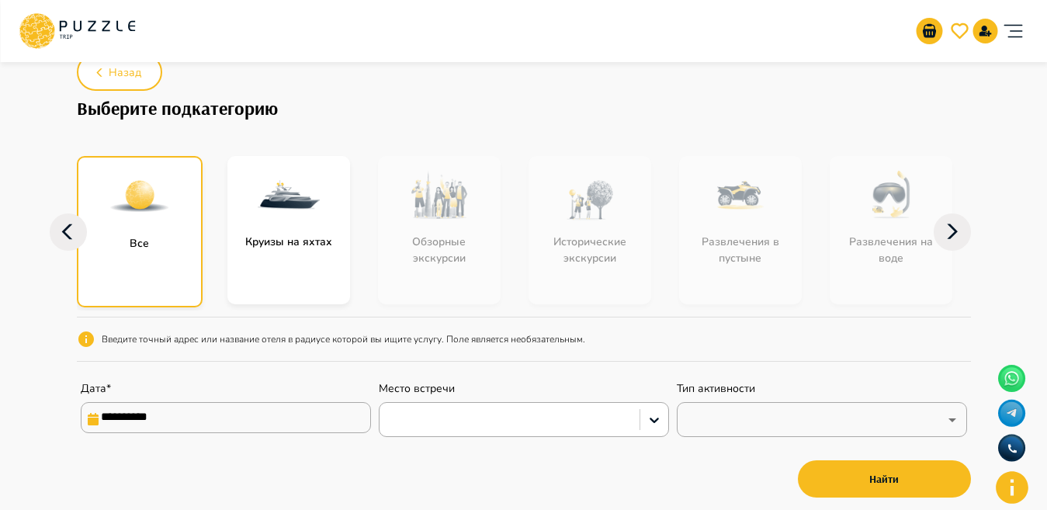
click at [161, 237] on div "Все" at bounding box center [139, 243] width 123 height 16
click at [55, 215] on icon at bounding box center [68, 231] width 37 height 37
click at [58, 220] on icon at bounding box center [68, 231] width 37 height 37
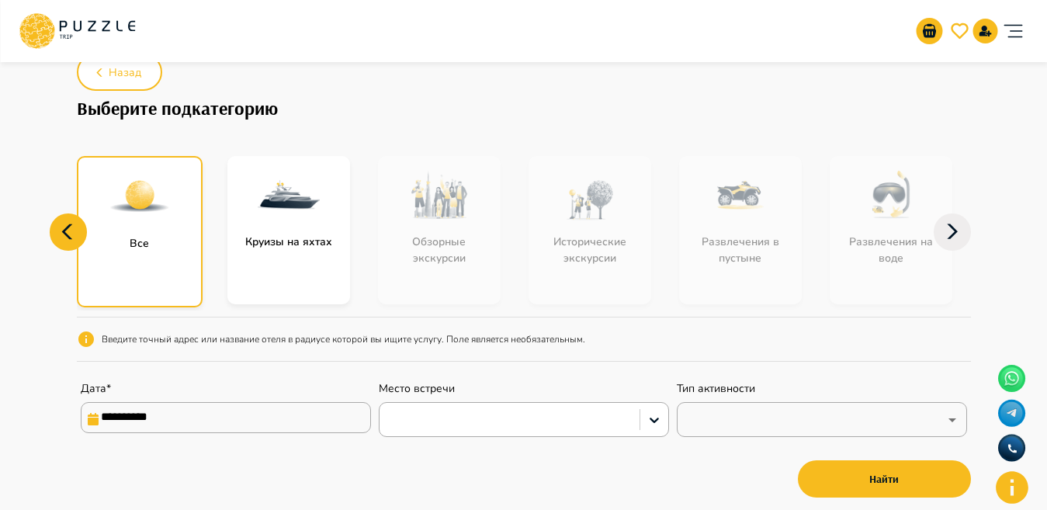
click at [50, 227] on icon at bounding box center [68, 231] width 37 height 37
click at [61, 229] on icon at bounding box center [68, 231] width 37 height 37
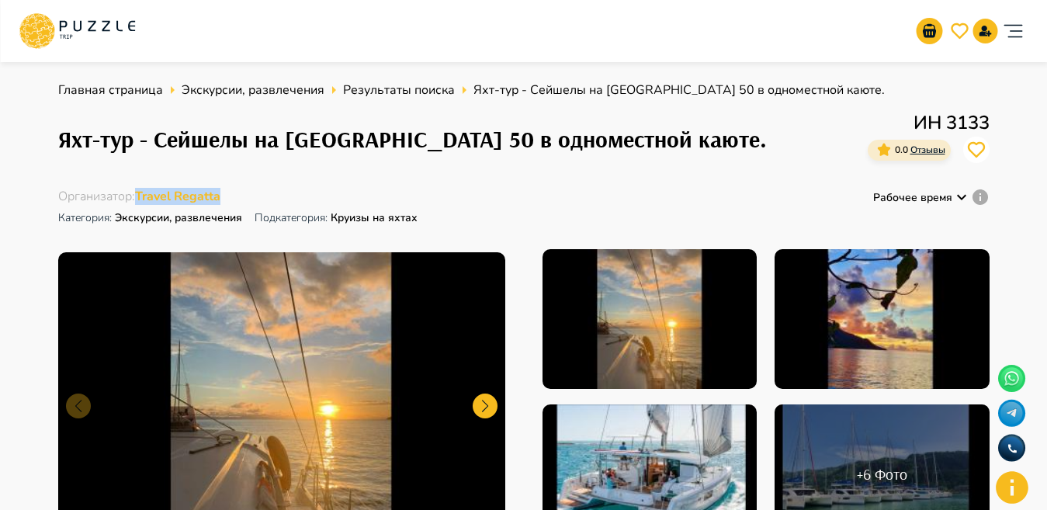
drag, startPoint x: 234, startPoint y: 196, endPoint x: 137, endPoint y: 202, distance: 97.2
click at [137, 202] on div "Организатор : Travel Regatta Категория : Экскурсии, развлечения Подкатегория: К…" at bounding box center [239, 209] width 362 height 43
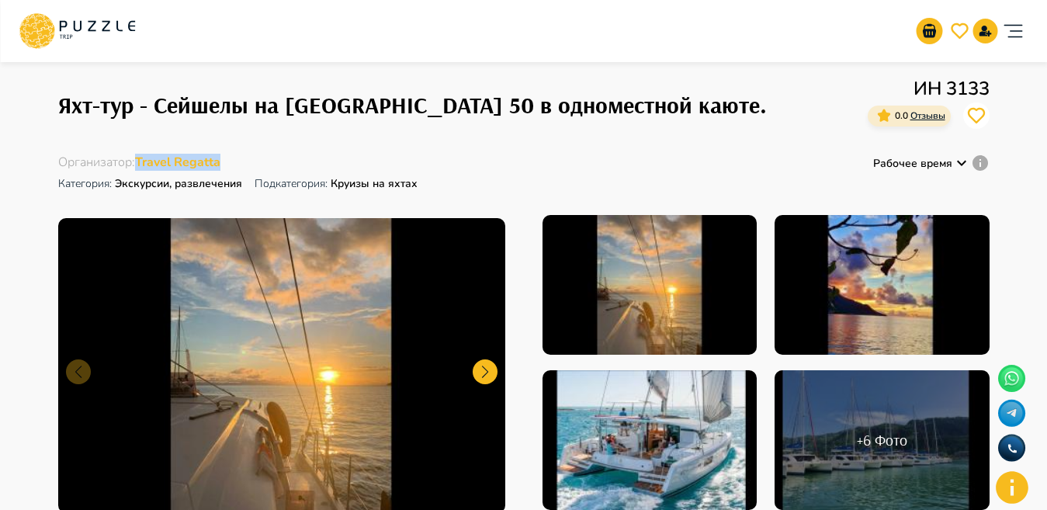
scroll to position [29, 0]
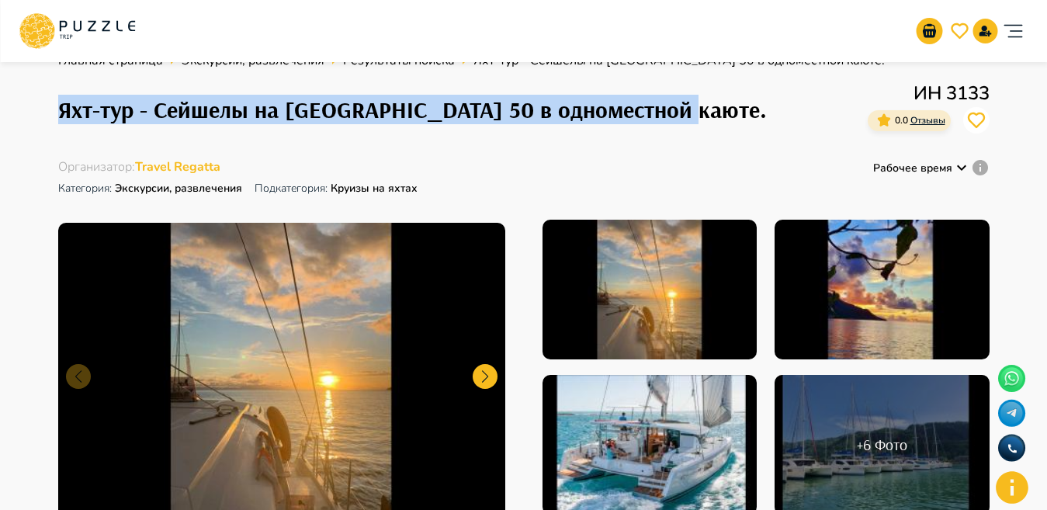
drag, startPoint x: 61, startPoint y: 113, endPoint x: 677, endPoint y: 135, distance: 616.4
click at [677, 135] on div "Яхт-тур - Сейшелы на яхте Lagoon 50 в одноместной каюте. ИН 3133 0.0 Отзывы" at bounding box center [523, 109] width 931 height 61
copy h1 "Яхт-тур - Сейшелы на яхте Lagoon 50 в одноместной каюте."
click at [364, 120] on h1 "Яхт-тур - Сейшелы на яхте Lagoon 50 в одноместной каюте." at bounding box center [412, 109] width 708 height 27
drag, startPoint x: 60, startPoint y: 113, endPoint x: 742, endPoint y: 119, distance: 682.0
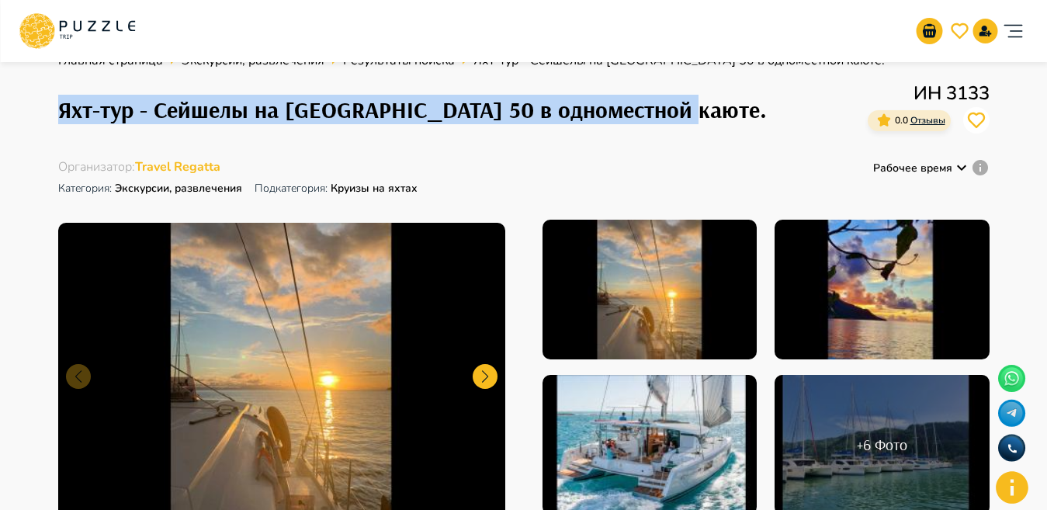
click at [742, 119] on div "Яхт-тур - Сейшелы на яхте Lagoon 50 в одноместной каюте. ИН 3133 0.0 Отзывы" at bounding box center [523, 109] width 931 height 61
copy h1 "Яхт-тур - Сейшелы на яхте Lagoon 50 в одноместной каюте."
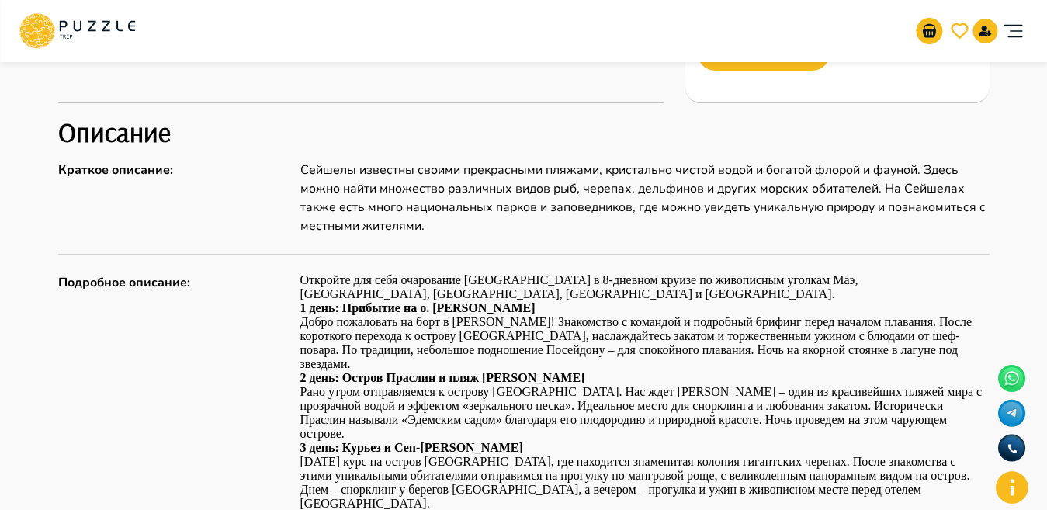
scroll to position [610, 0]
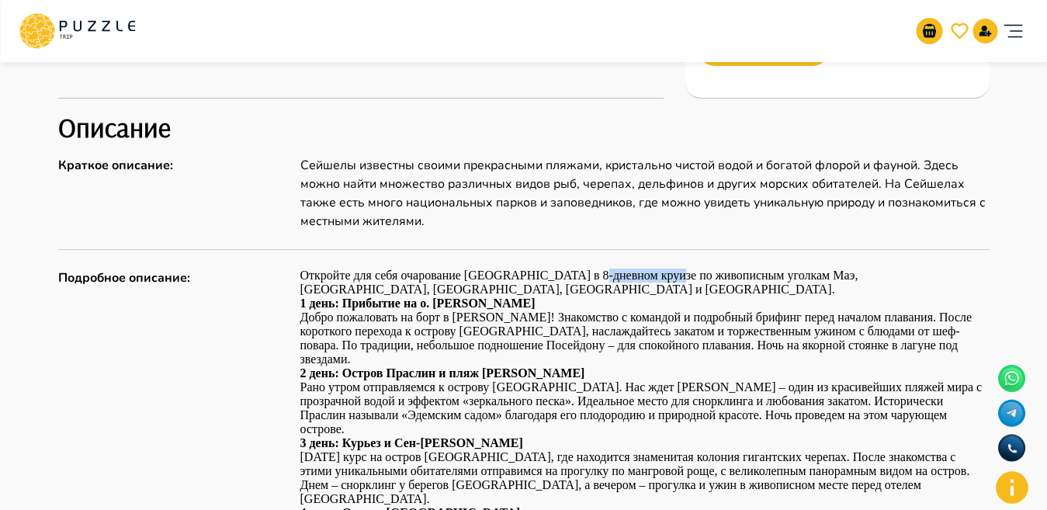
drag, startPoint x: 592, startPoint y: 275, endPoint x: 666, endPoint y: 267, distance: 74.2
click at [648, 293] on p "Откройте для себя очарование Сейшельских островов в 8-дневном круизе по живопис…" at bounding box center [644, 317] width 689 height 98
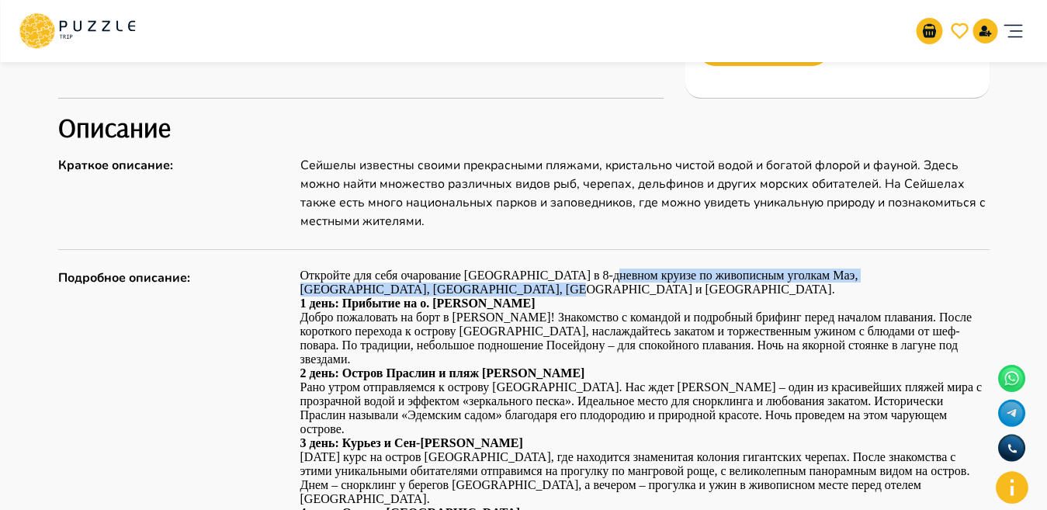
drag, startPoint x: 597, startPoint y: 273, endPoint x: 407, endPoint y: 286, distance: 190.5
click at [407, 286] on p "Откройте для себя очарование Сейшельских островов в 8-дневном круизе по живопис…" at bounding box center [644, 317] width 689 height 98
copy p "8-дневном круизе по живописным уголкам Маэ, Сент-Анн, Праслина, Курьеза и Ла-Ди…"
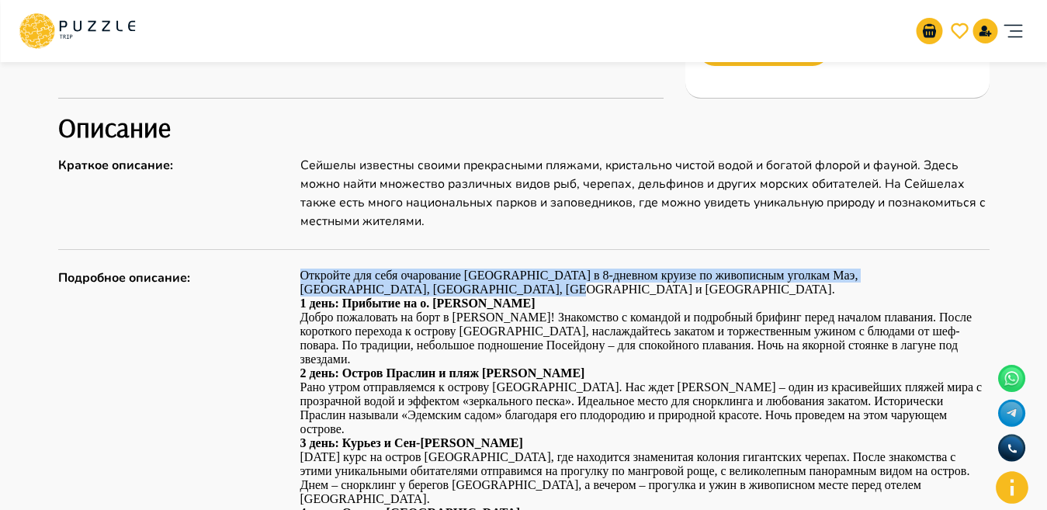
drag, startPoint x: 296, startPoint y: 269, endPoint x: 452, endPoint y: 293, distance: 157.7
click at [452, 293] on div "Подробное описание : Откройте для себя очарование Сейшельских островов в 8-днев…" at bounding box center [523, 505] width 931 height 475
copy p "Откройте для себя очарование Сейшельских островов в 8-дневном круизе по живопис…"
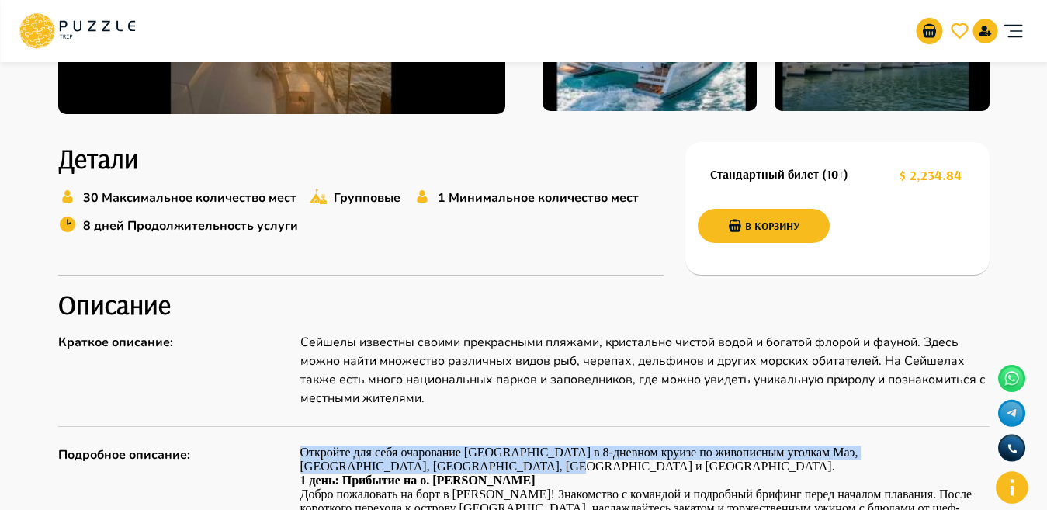
scroll to position [546, 0]
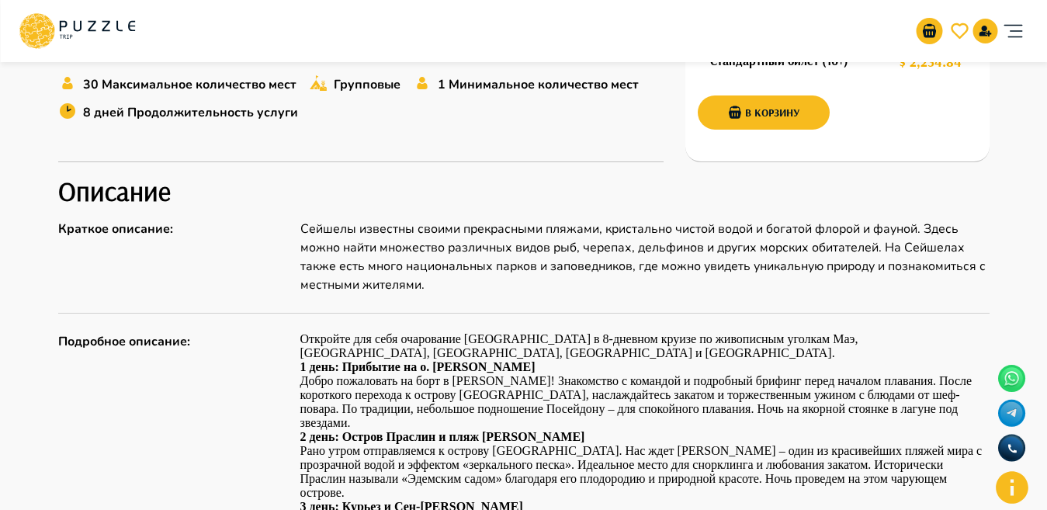
click at [480, 251] on p "Сейшелы известны своими прекрасными пляжами, кристально чистой водой и богатой …" at bounding box center [644, 257] width 689 height 74
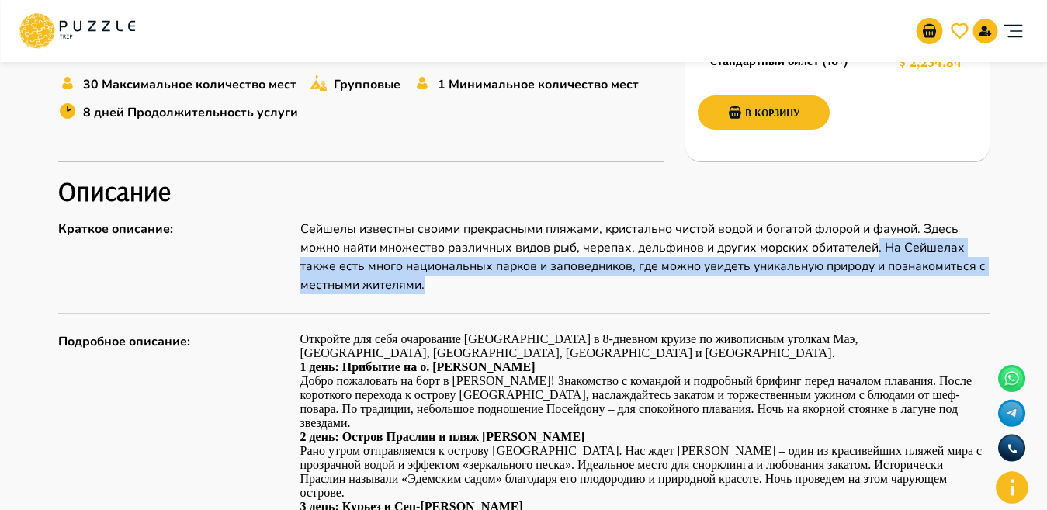
drag, startPoint x: 877, startPoint y: 245, endPoint x: 505, endPoint y: 289, distance: 374.2
click at [505, 289] on p "Сейшелы известны своими прекрасными пляжами, кристально чистой водой и богатой …" at bounding box center [644, 257] width 689 height 74
copy p ". На Сейшелах также есть много национальных парков и заповедников, где можно ув…"
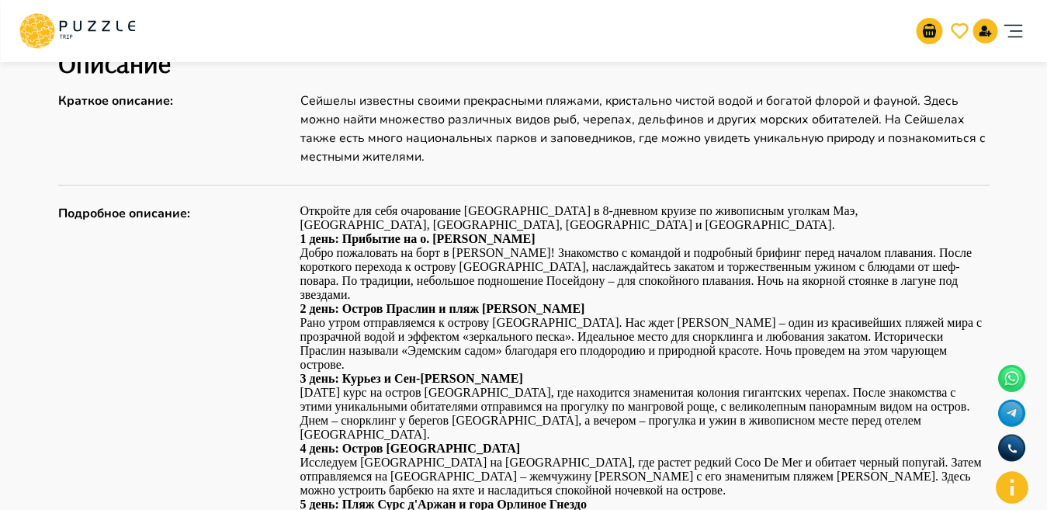
scroll to position [701, 0]
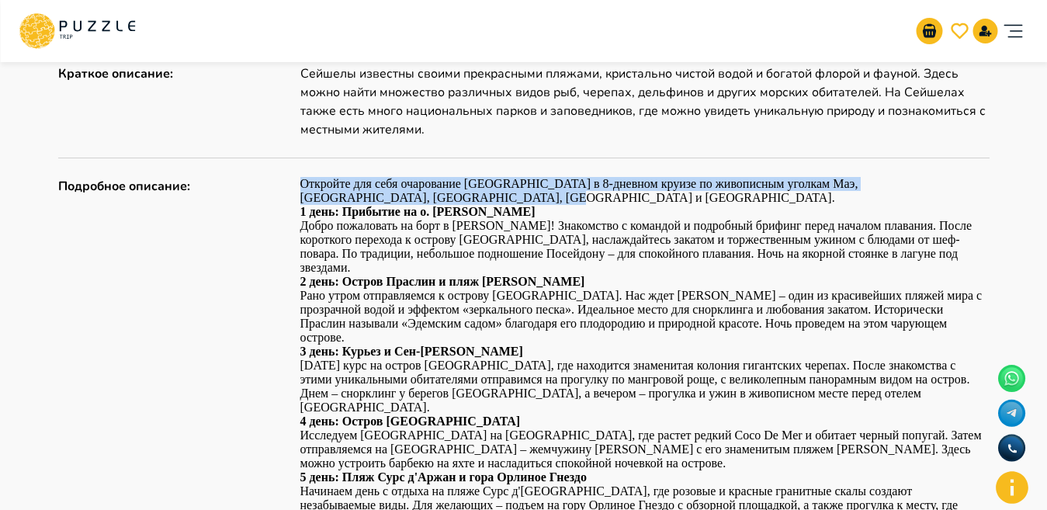
drag, startPoint x: 299, startPoint y: 182, endPoint x: 426, endPoint y: 197, distance: 128.2
click at [426, 197] on div "Подробное описание : Откройте для себя очарование Сейшельских островов в 8-днев…" at bounding box center [523, 414] width 931 height 475
copy p "Откройте для себя очарование Сейшельских островов в 8-дневном круизе по живопис…"
click at [326, 60] on div "Организаторам услуг Турагентствам Зарегистрироваться Войти USD *** RU **" at bounding box center [523, 31] width 1009 height 62
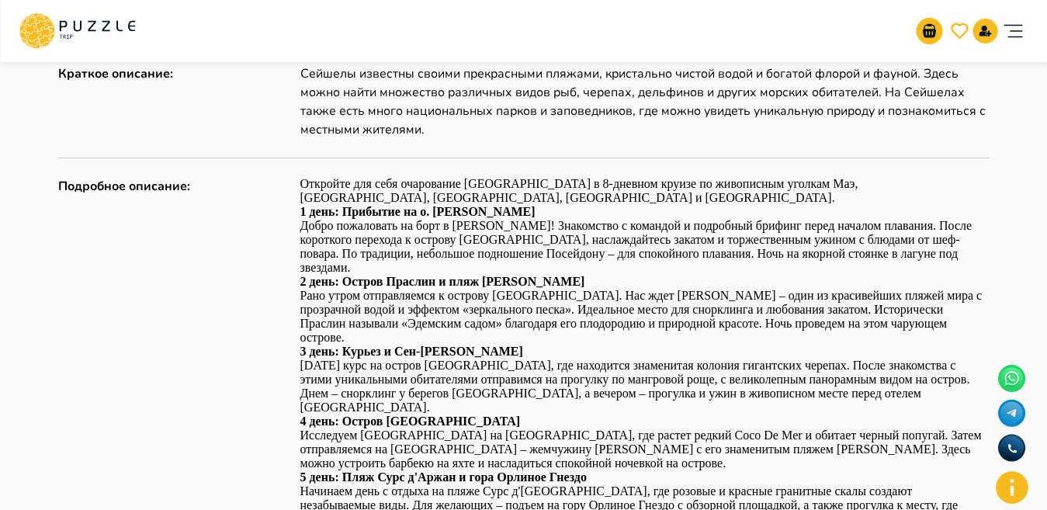
click at [286, 179] on p "Подробное описание :" at bounding box center [174, 186] width 233 height 19
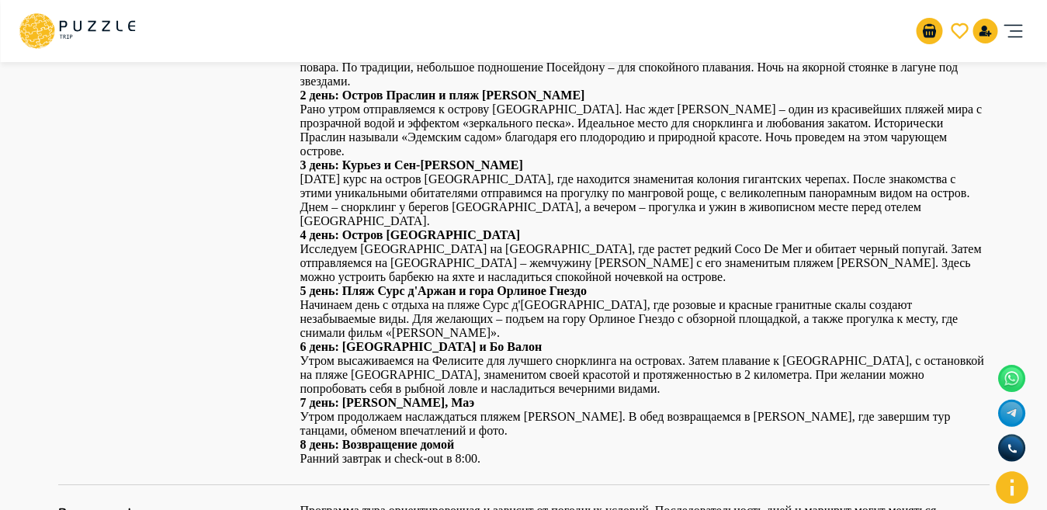
scroll to position [0, 0]
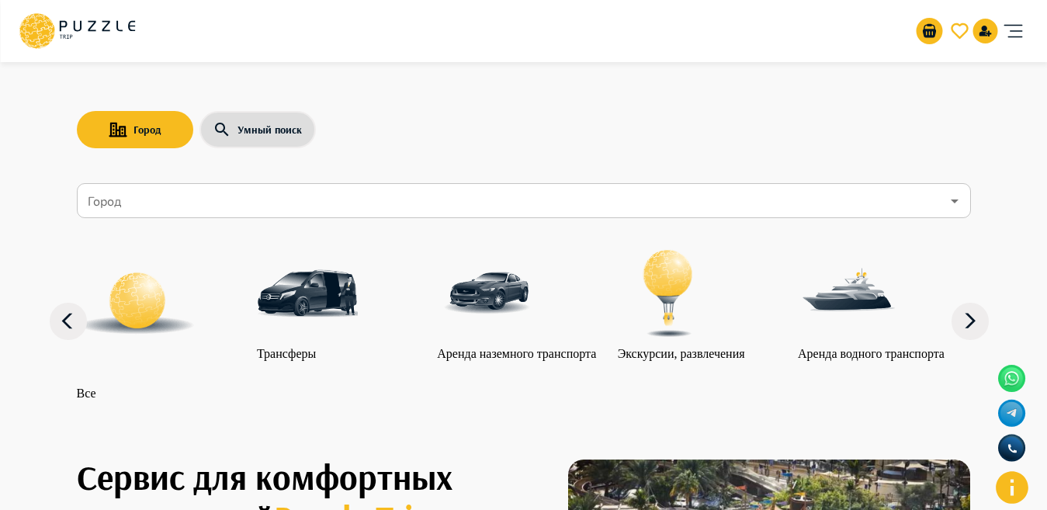
click at [477, 209] on input "Город" at bounding box center [513, 200] width 856 height 29
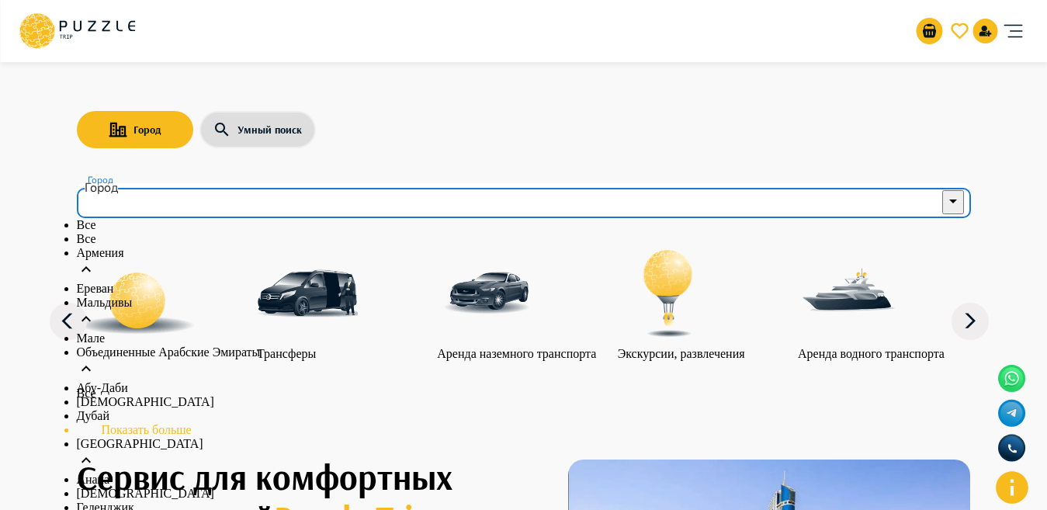
click at [145, 359] on p "Объединенные Арабские Эмираты" at bounding box center [524, 352] width 894 height 14
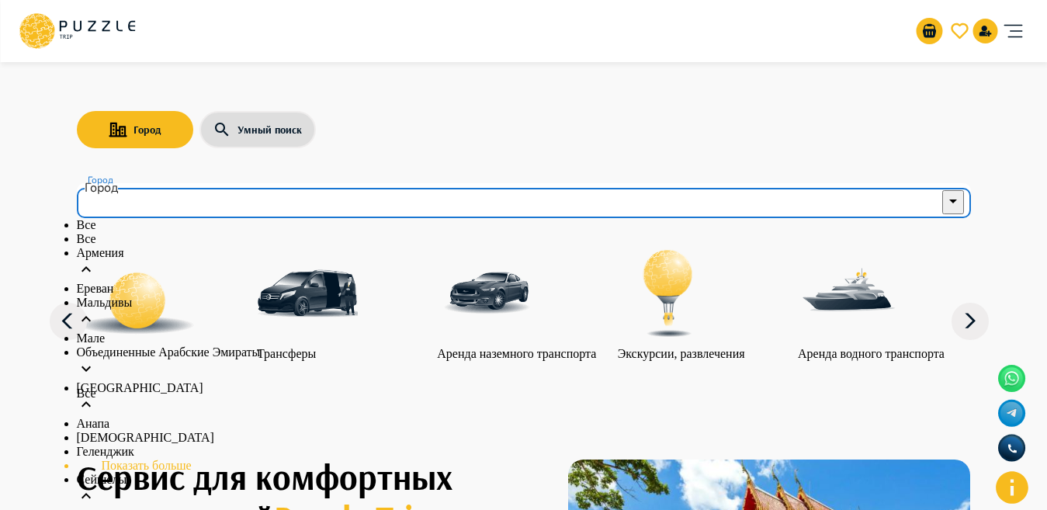
scroll to position [83, 0]
click at [307, 345] on div "Объединенные Арабские Эмираты" at bounding box center [524, 363] width 894 height 36
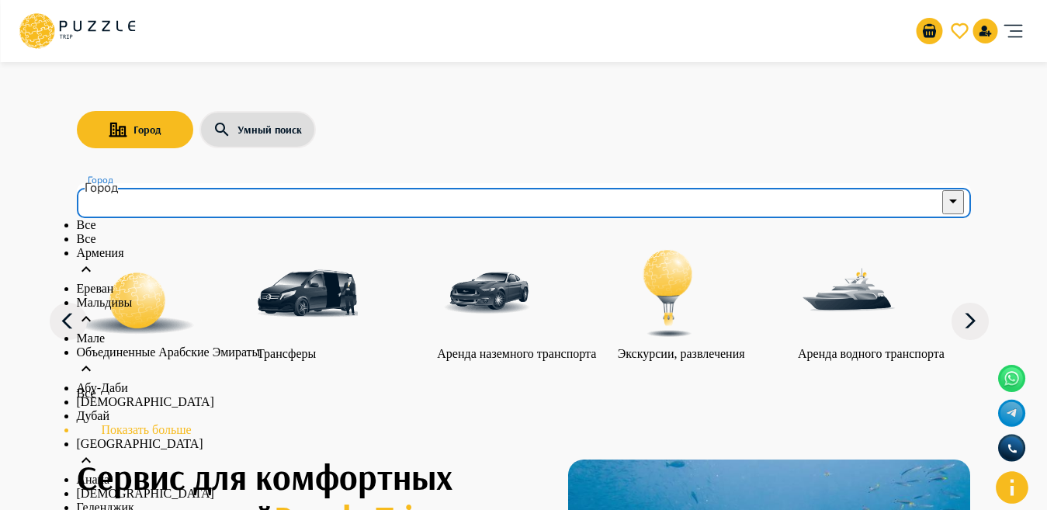
scroll to position [151, 0]
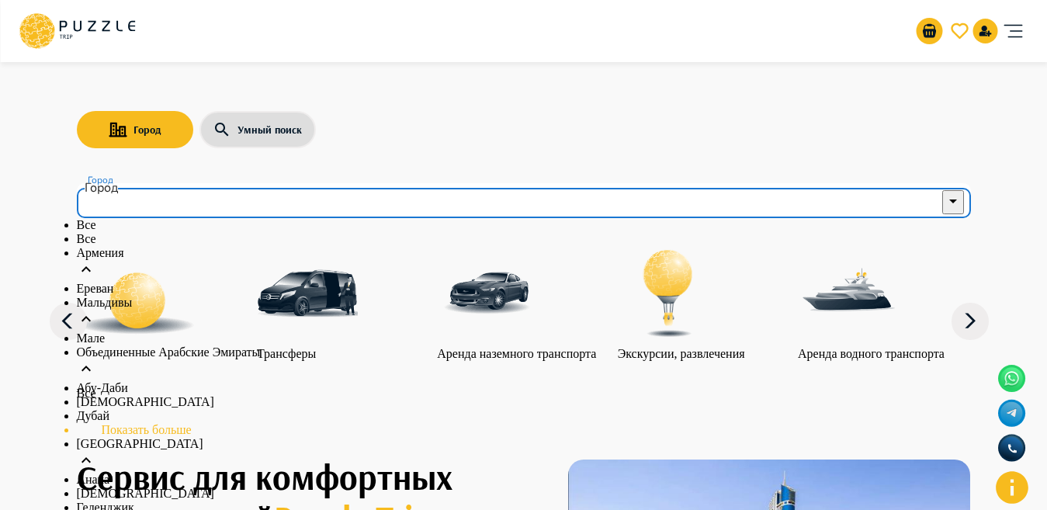
click at [129, 423] on li "Показать больше" at bounding box center [524, 430] width 894 height 14
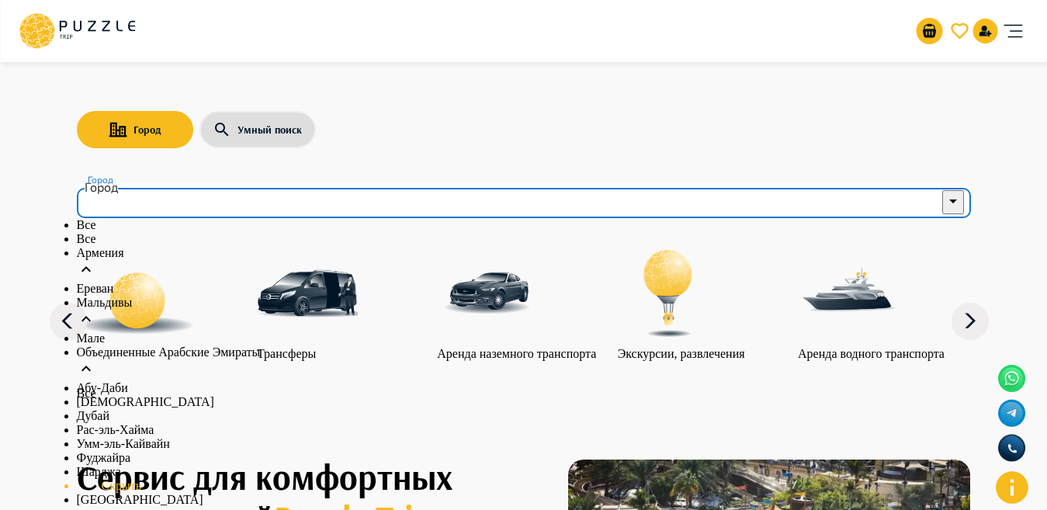
scroll to position [218, 0]
click at [109, 465] on div "Шарджа" at bounding box center [524, 472] width 894 height 14
type input "******"
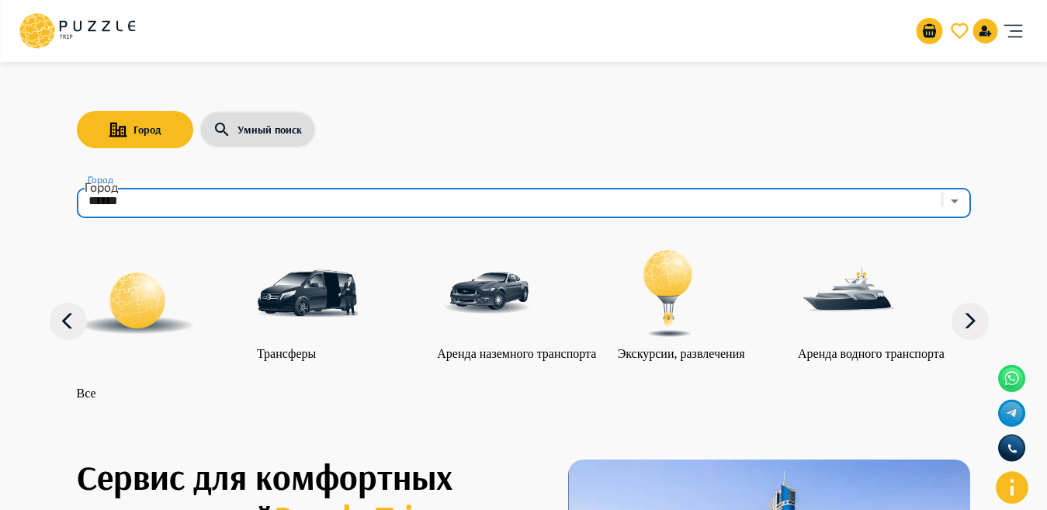
click at [680, 347] on p "Экскурсии, развлечения" at bounding box center [681, 354] width 127 height 14
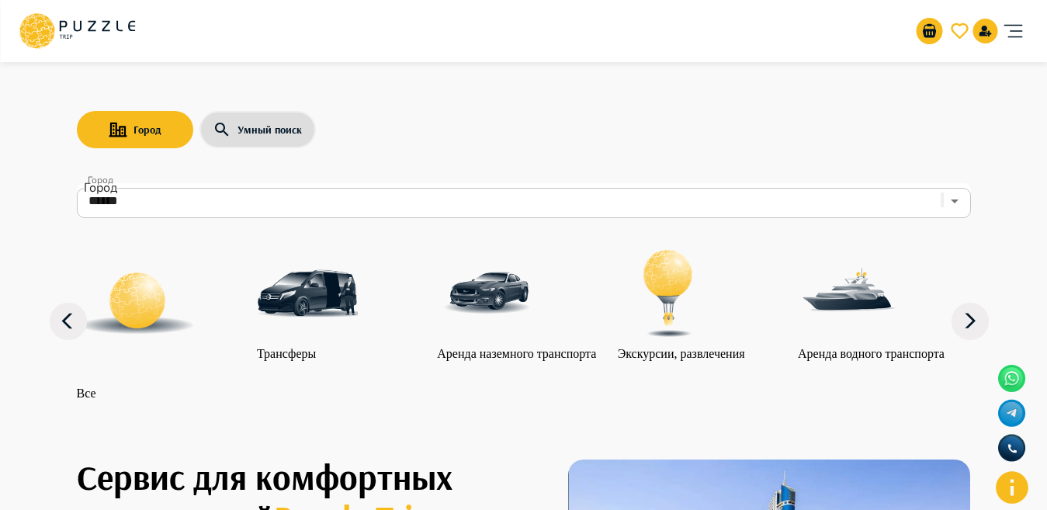
click at [670, 328] on img "category-activity" at bounding box center [668, 293] width 101 height 101
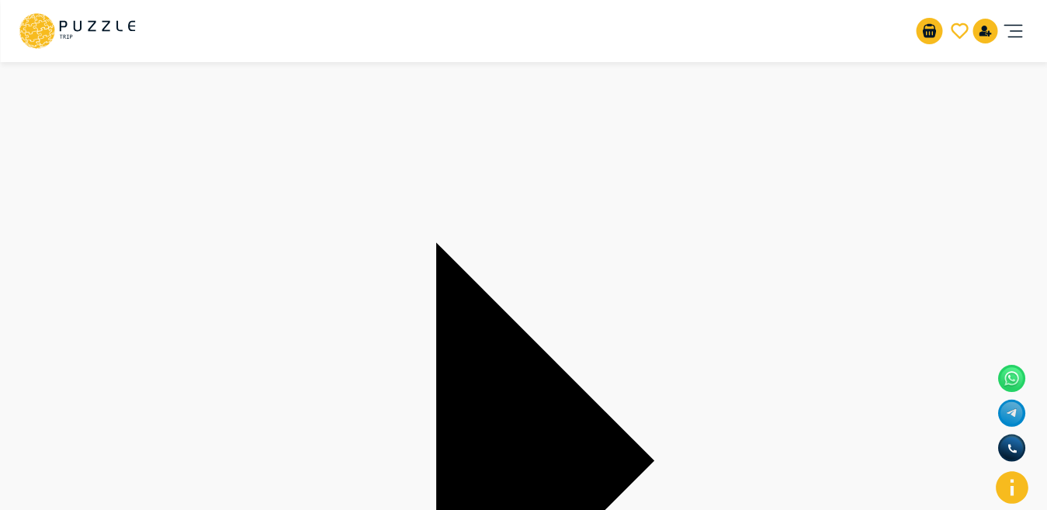
scroll to position [78, 0]
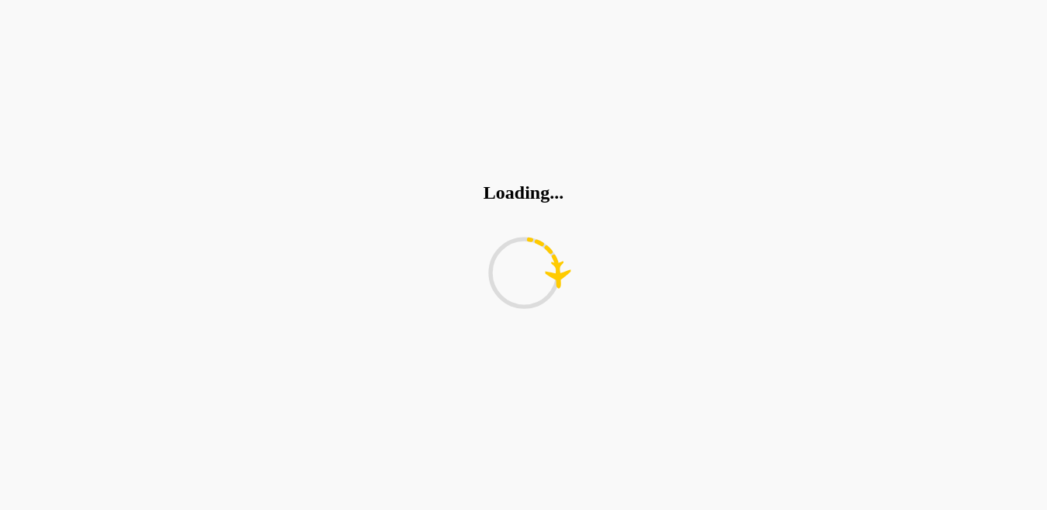
type input "*"
type input "**"
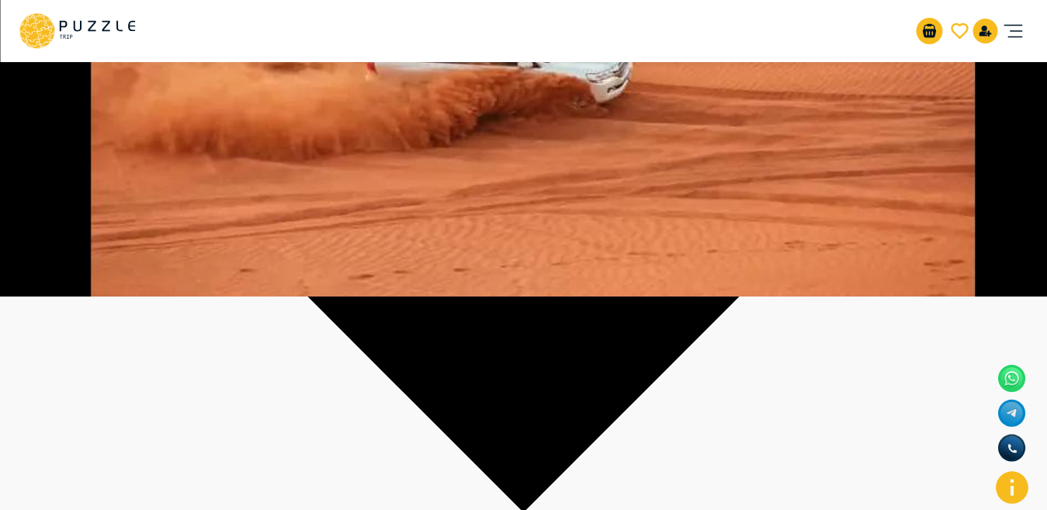
scroll to position [185, 0]
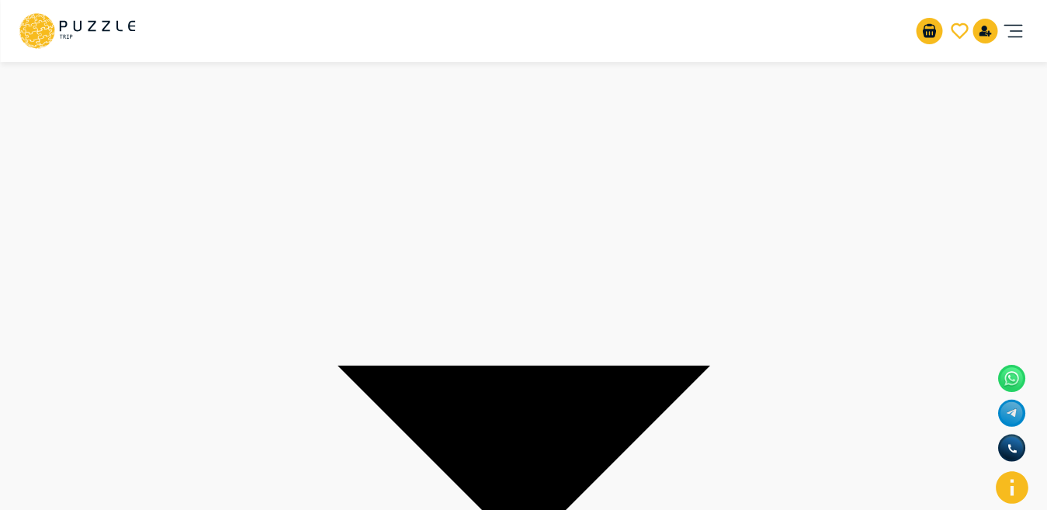
scroll to position [2140, 0]
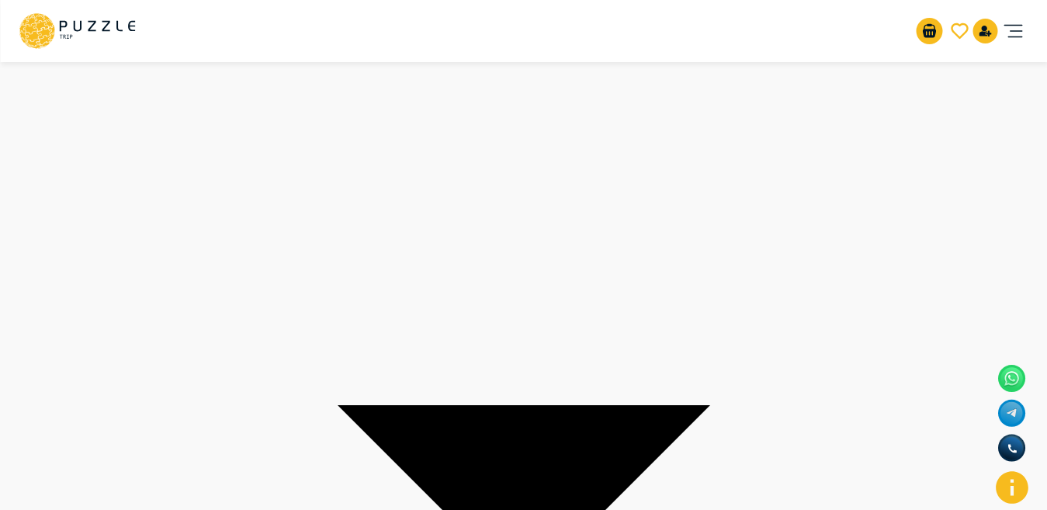
scroll to position [2214, 0]
